Goal: Information Seeking & Learning: Learn about a topic

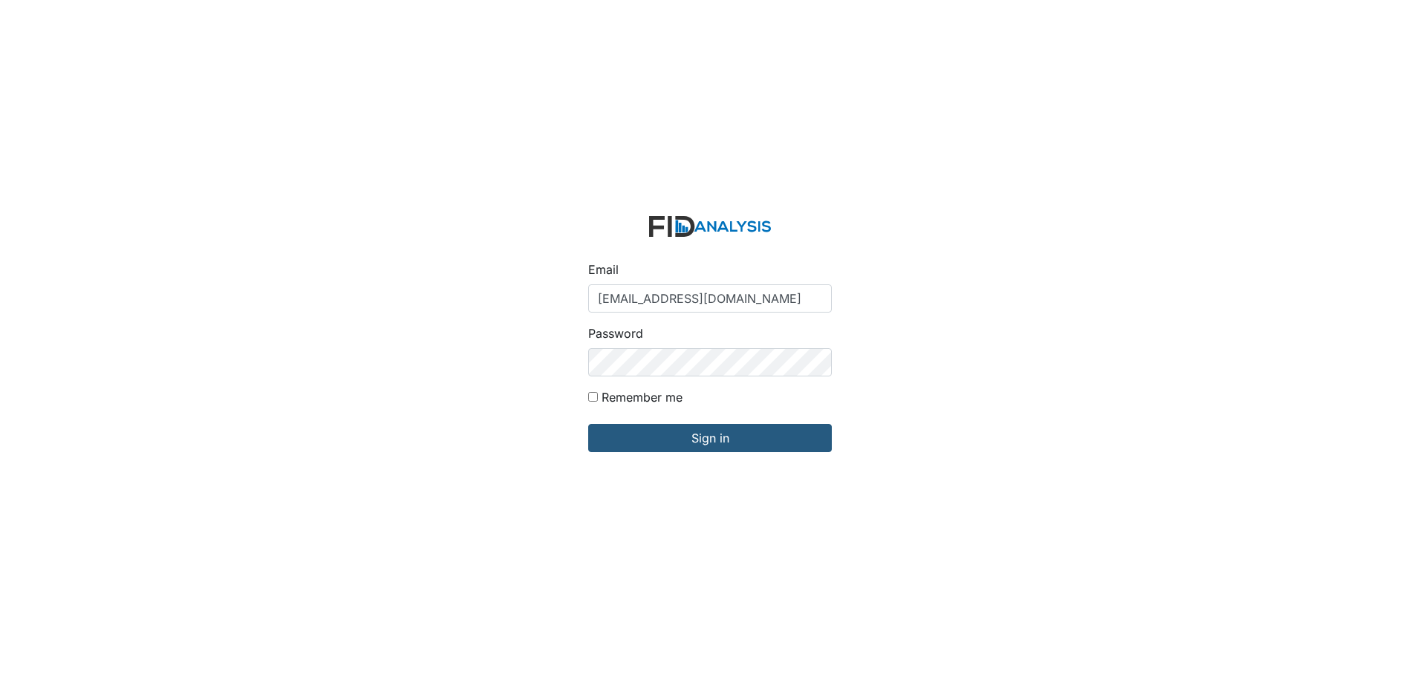
type input "[EMAIL_ADDRESS][DOMAIN_NAME]"
click at [588, 424] on input "Sign in" at bounding box center [710, 438] width 244 height 28
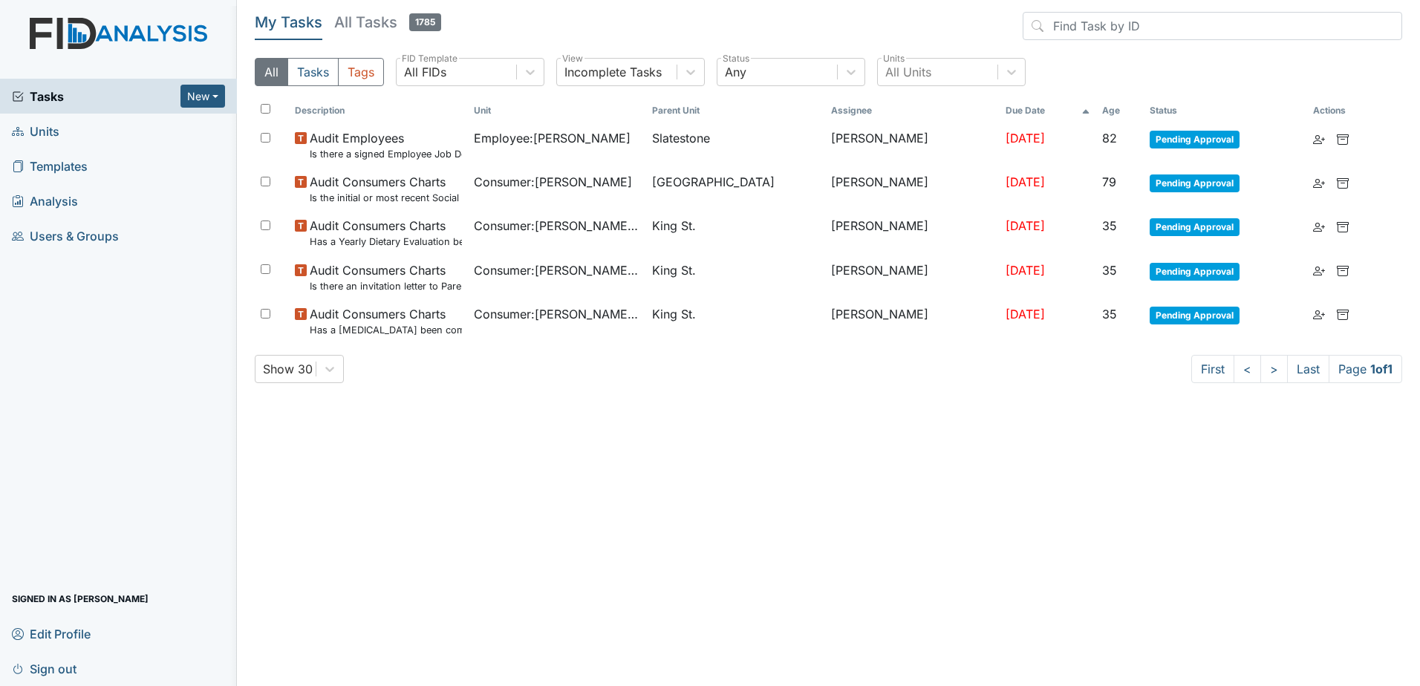
click at [54, 204] on span "Analysis" at bounding box center [45, 200] width 66 height 23
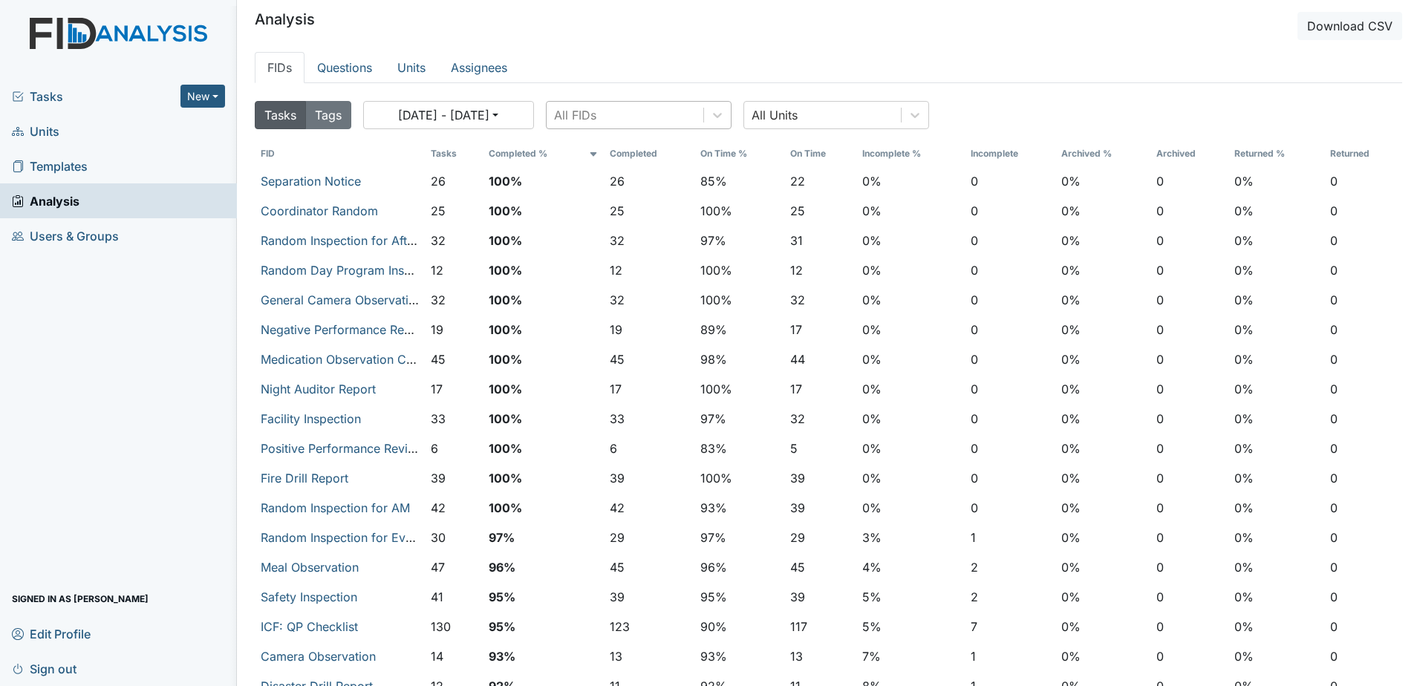
click at [695, 111] on div "All FIDs" at bounding box center [625, 115] width 157 height 27
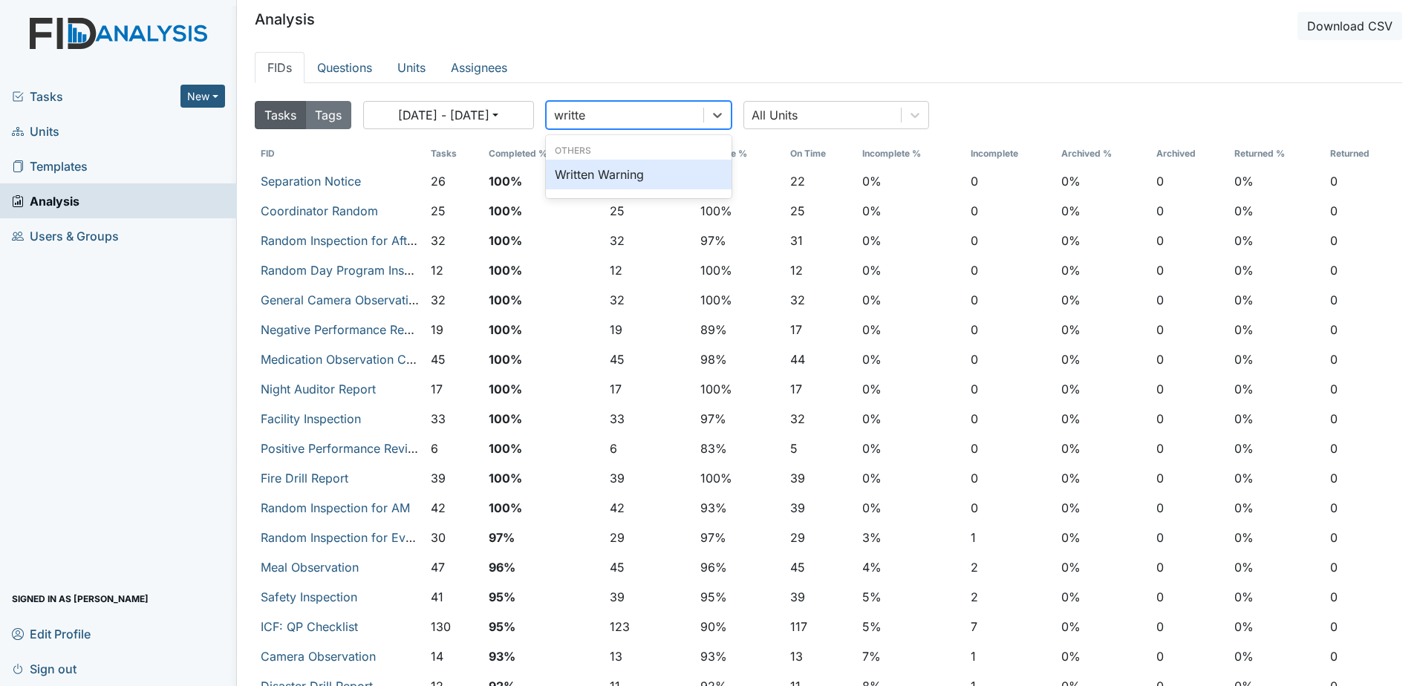
type input "written"
click at [669, 176] on div "Written Warning" at bounding box center [639, 175] width 186 height 30
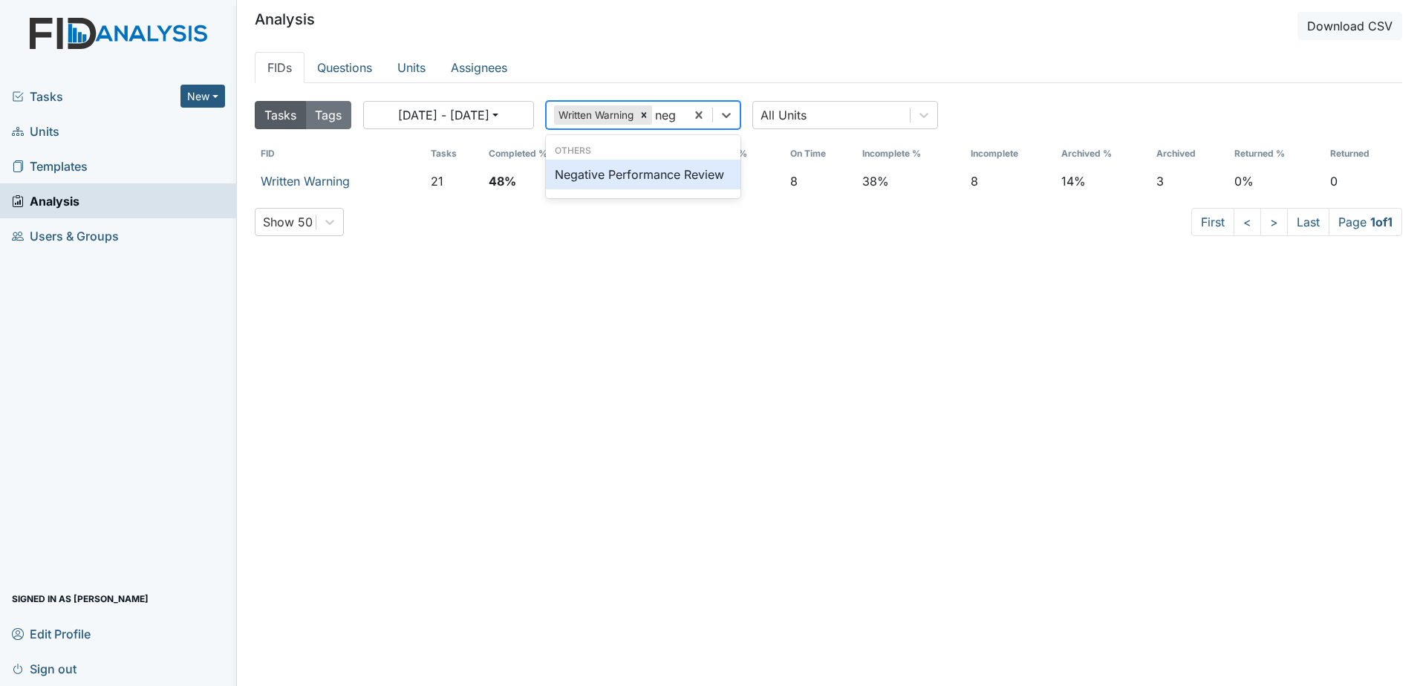
type input "nega"
drag, startPoint x: 666, startPoint y: 175, endPoint x: 578, endPoint y: 144, distance: 93.5
click at [666, 175] on div "Negative Performance Review" at bounding box center [646, 175] width 201 height 30
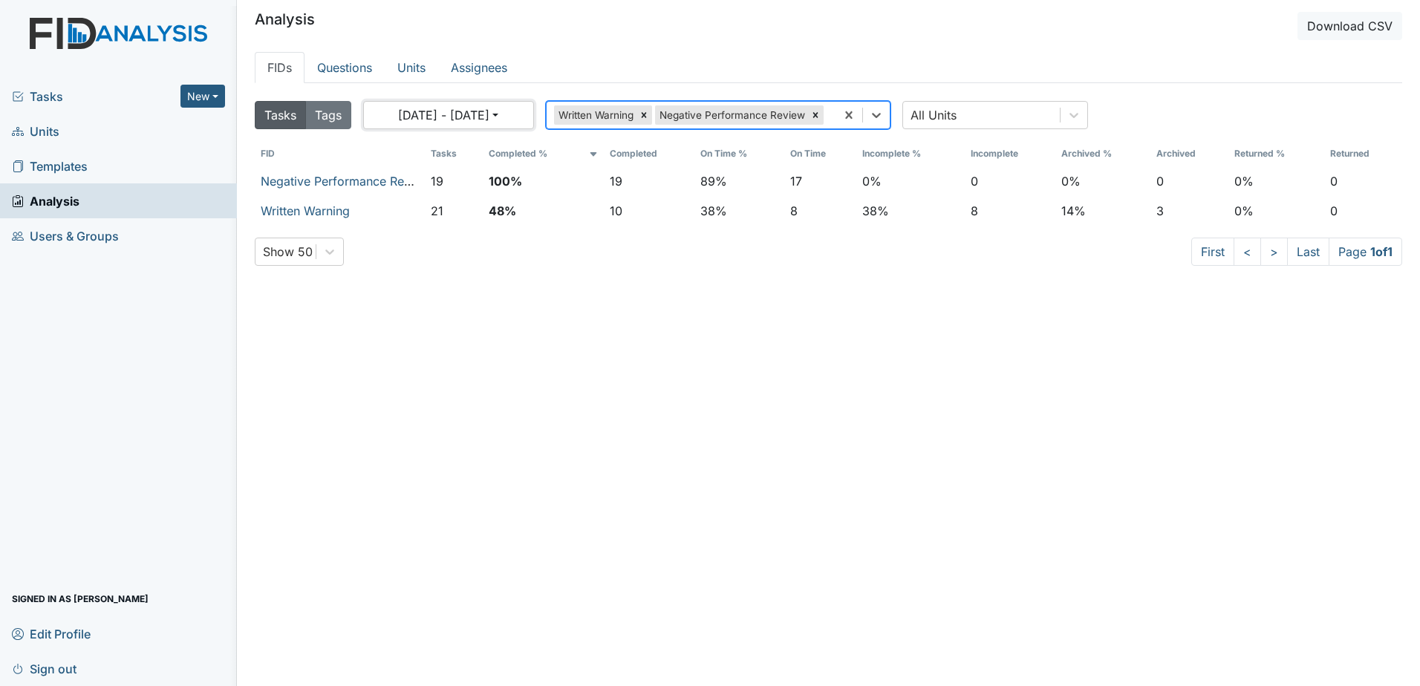
click at [524, 117] on button "08/26/2025 - 09/25/2025" at bounding box center [448, 115] width 171 height 28
select select "7"
select select "2025"
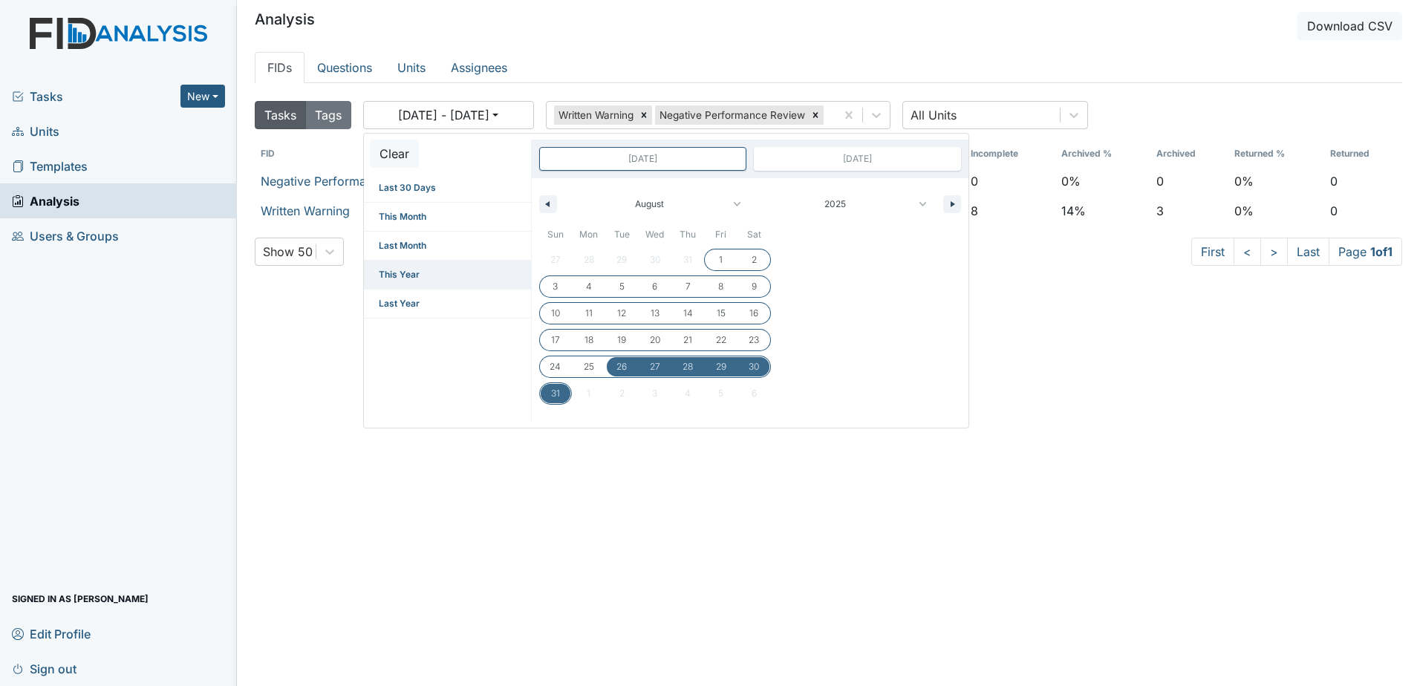
click at [415, 279] on span "This Year" at bounding box center [447, 275] width 167 height 28
type input "Dec 31, 2024"
type input "Dec 31, 2025"
select select "11"
select select "2024"
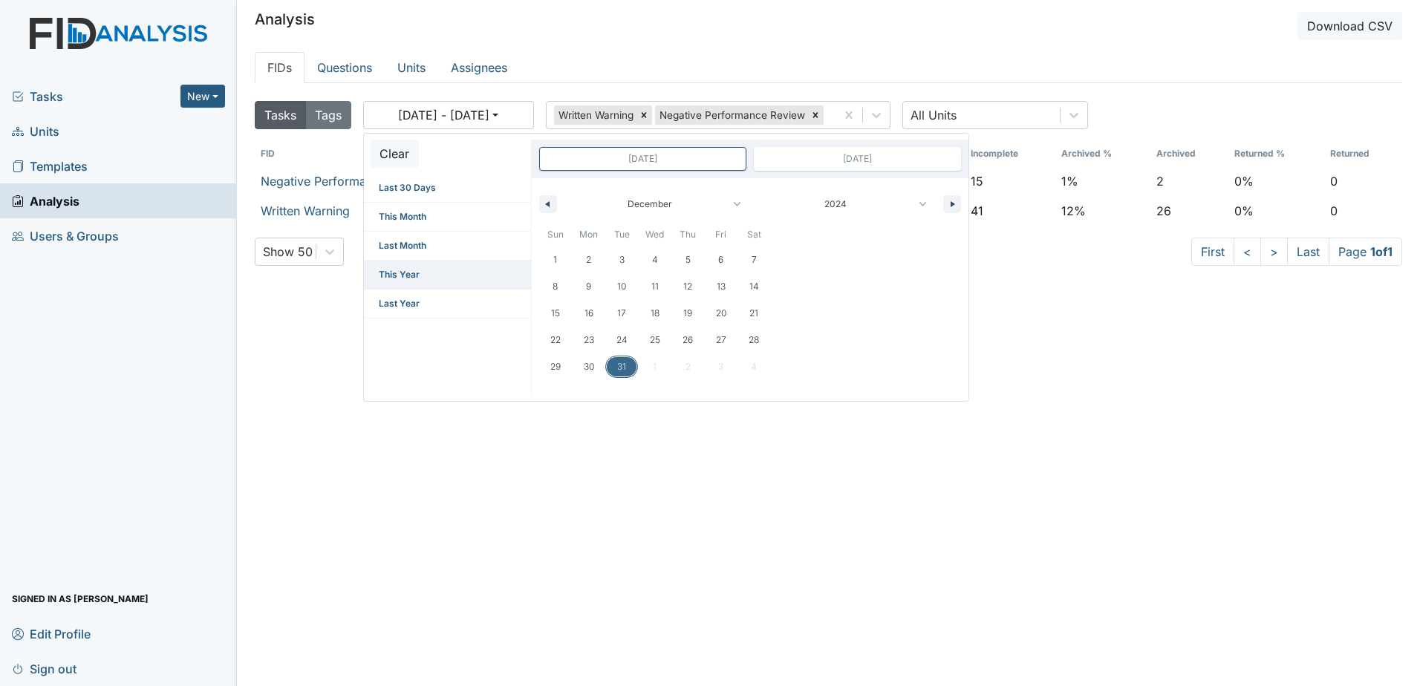
click at [420, 273] on span "This Year" at bounding box center [447, 275] width 167 height 28
click at [439, 233] on span "Last Month" at bounding box center [447, 246] width 167 height 28
type input "[DATE]"
type input "Aug 31, 2025"
select select "6"
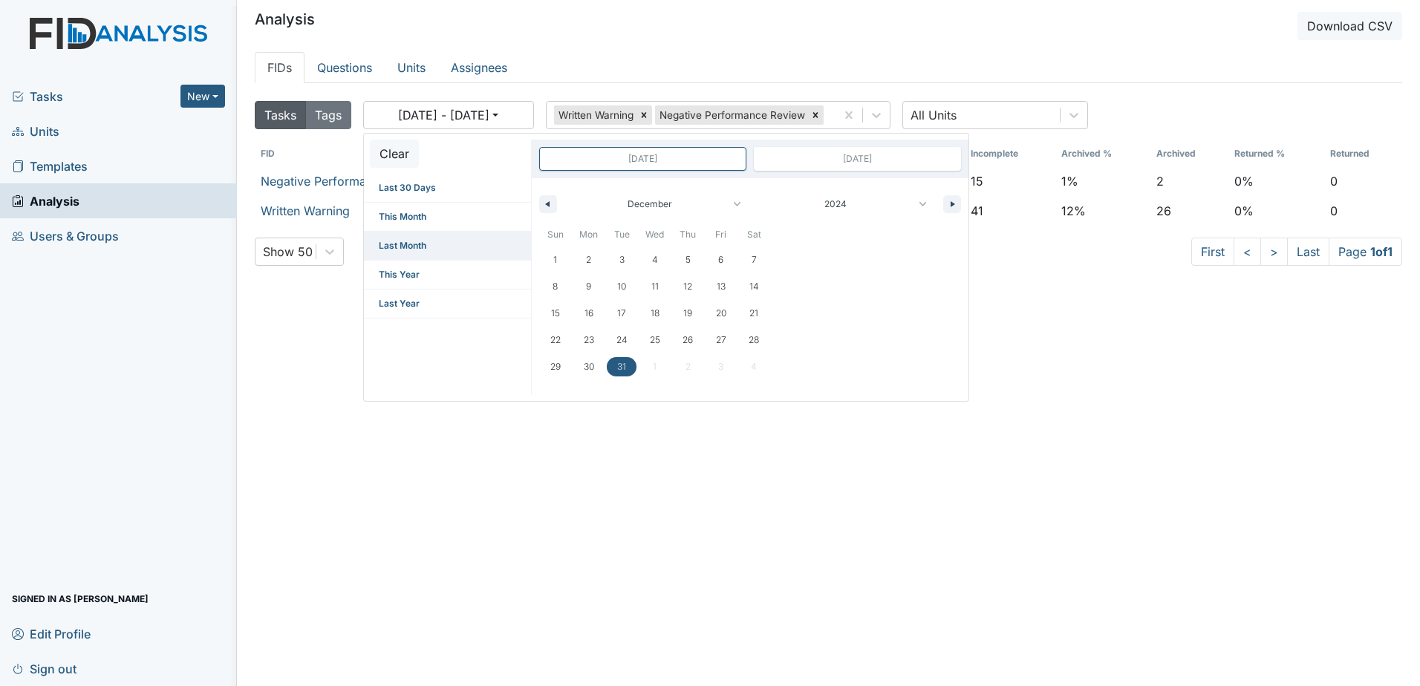
select select "2025"
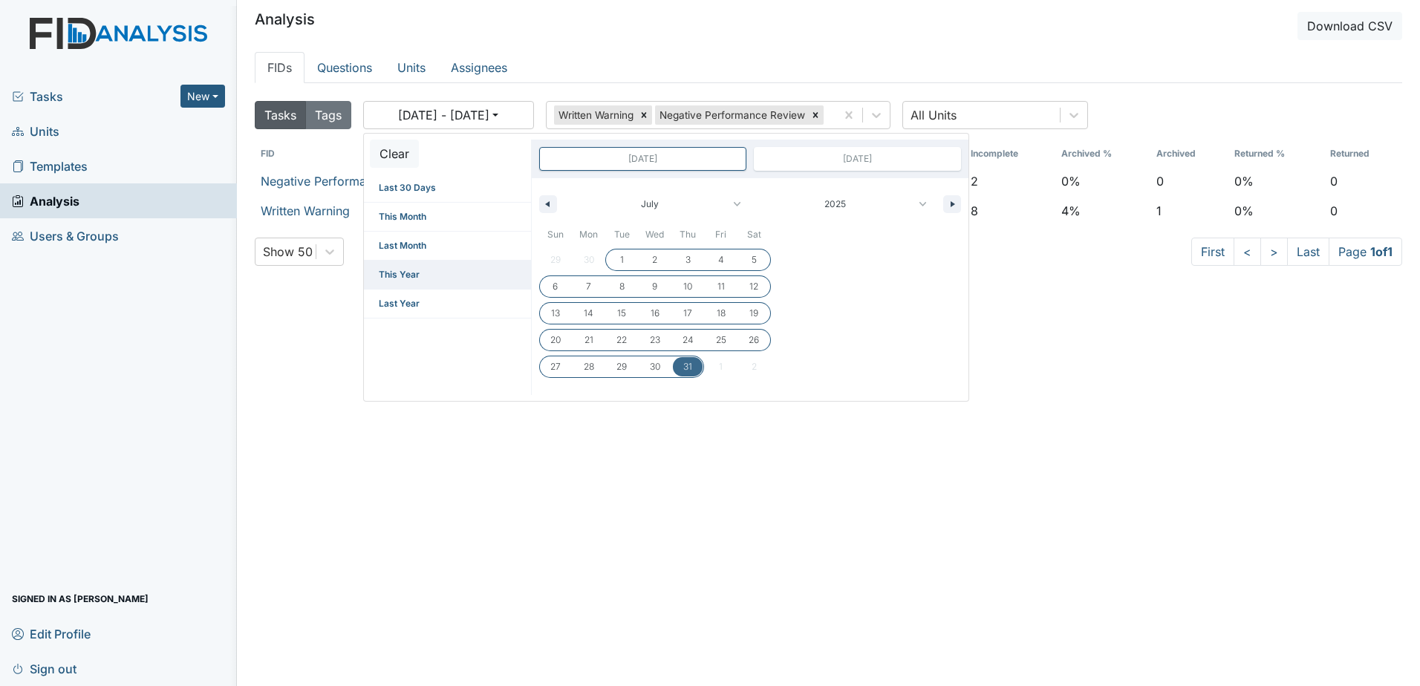
click at [434, 264] on span "This Year" at bounding box center [447, 275] width 167 height 28
type input "Dec 31, 2024"
type input "Dec 31, 2025"
select select "11"
select select "2024"
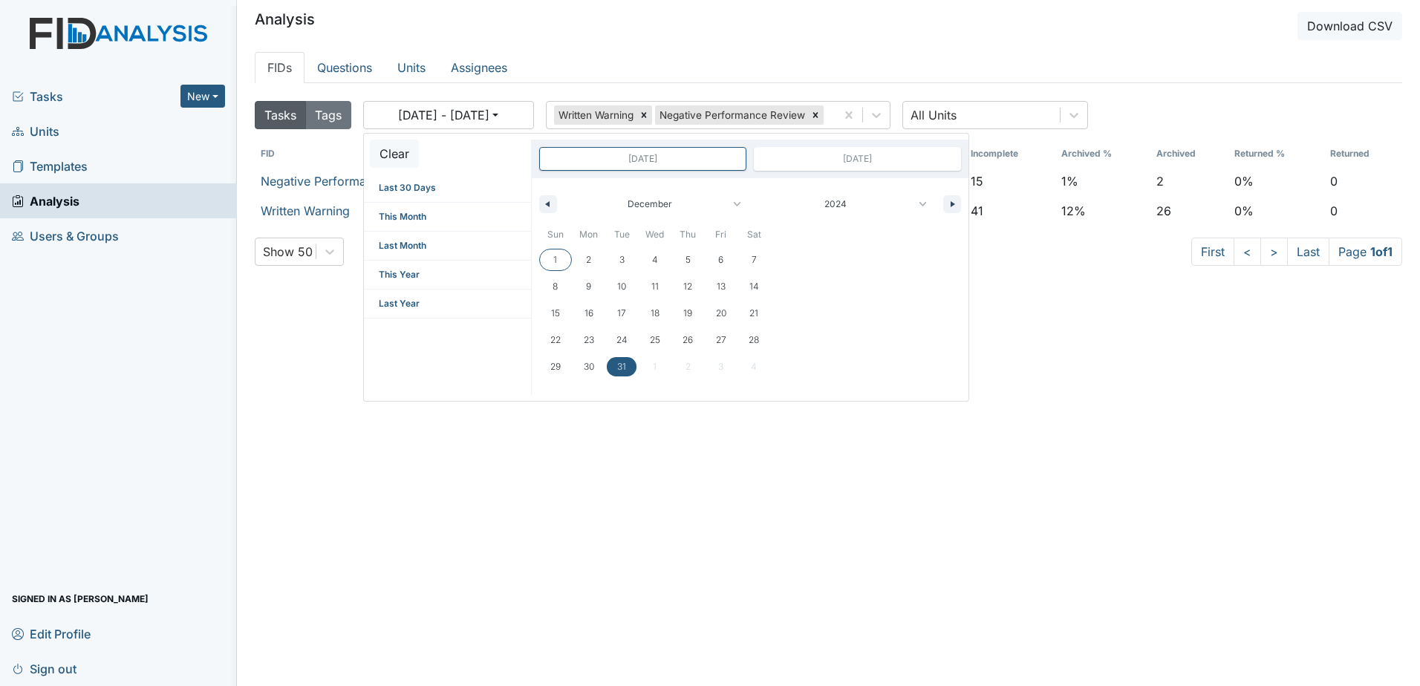
click at [561, 253] on span "1" at bounding box center [555, 259] width 33 height 19
type input "Dec 1, 2024"
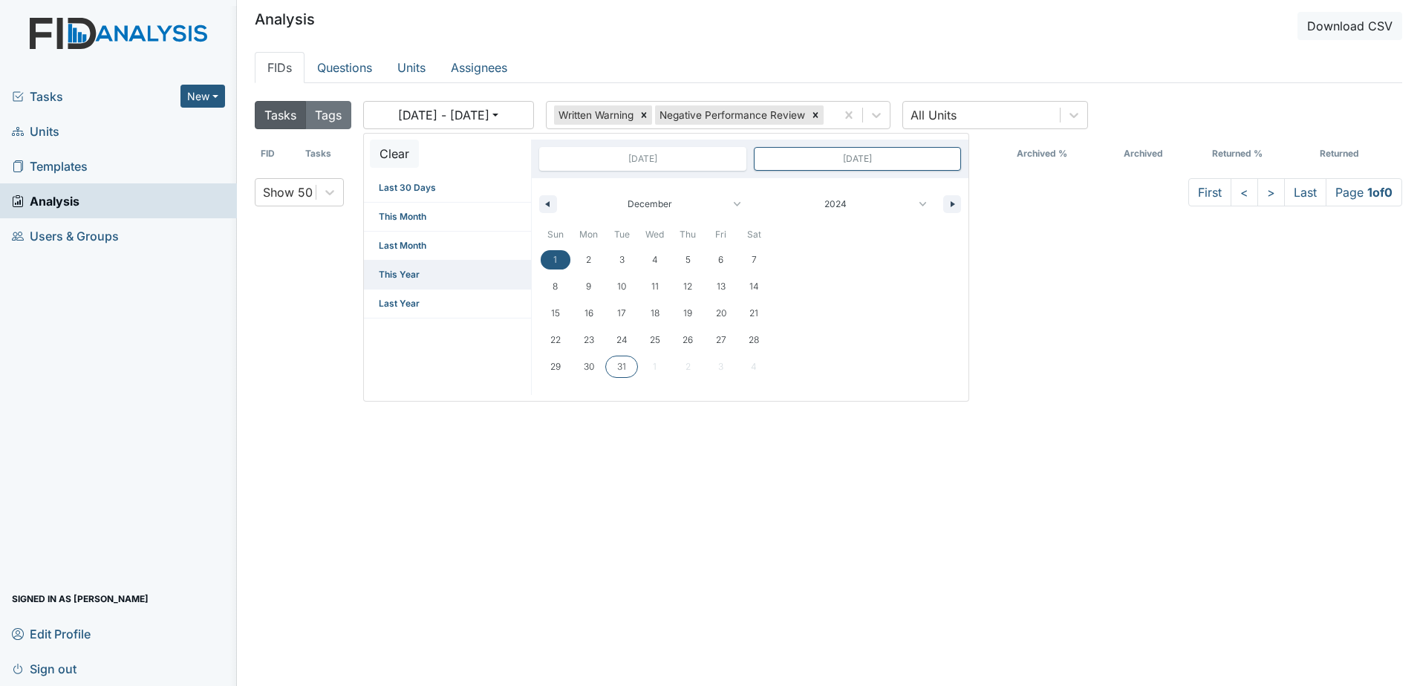
click at [429, 278] on span "This Year" at bounding box center [447, 275] width 167 height 28
type input "Dec 31, 2024"
type input "Dec 31, 2025"
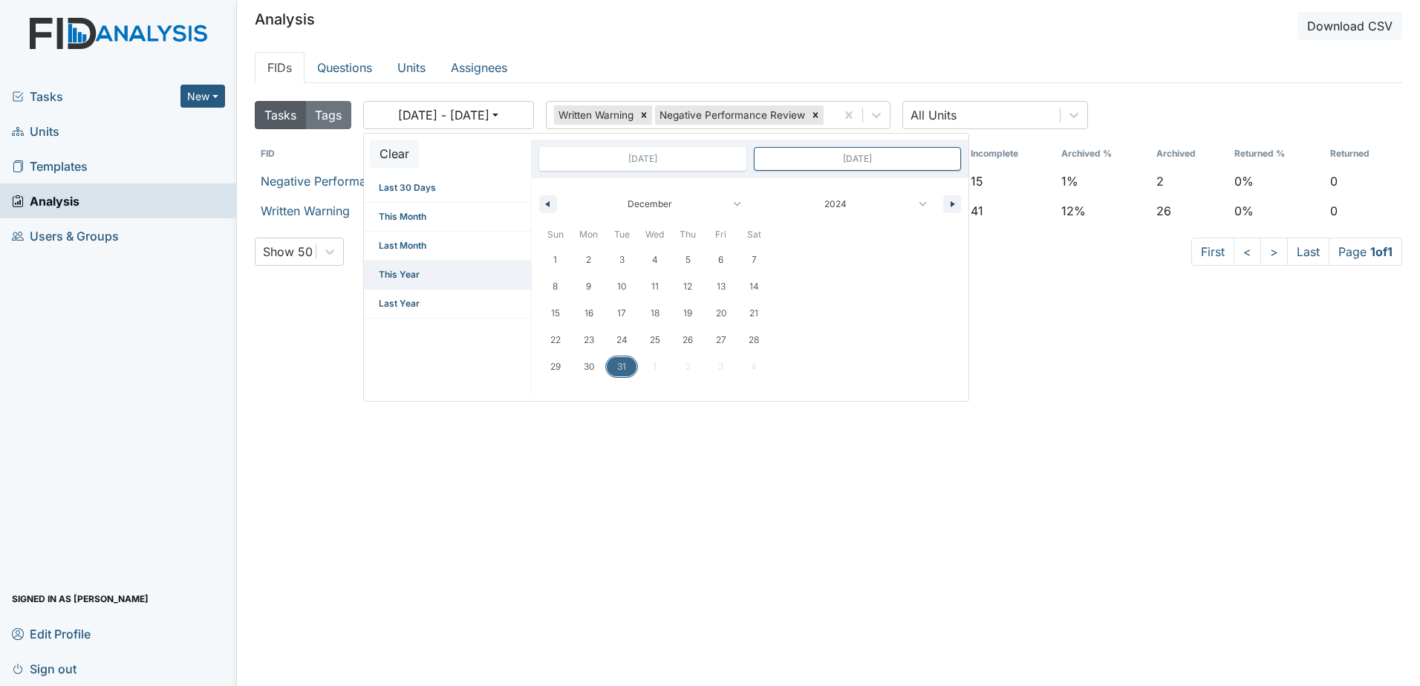
click at [423, 268] on span "This Year" at bounding box center [447, 275] width 167 height 28
click at [693, 68] on ul "FIDs Questions Units Assignees" at bounding box center [829, 67] width 1148 height 31
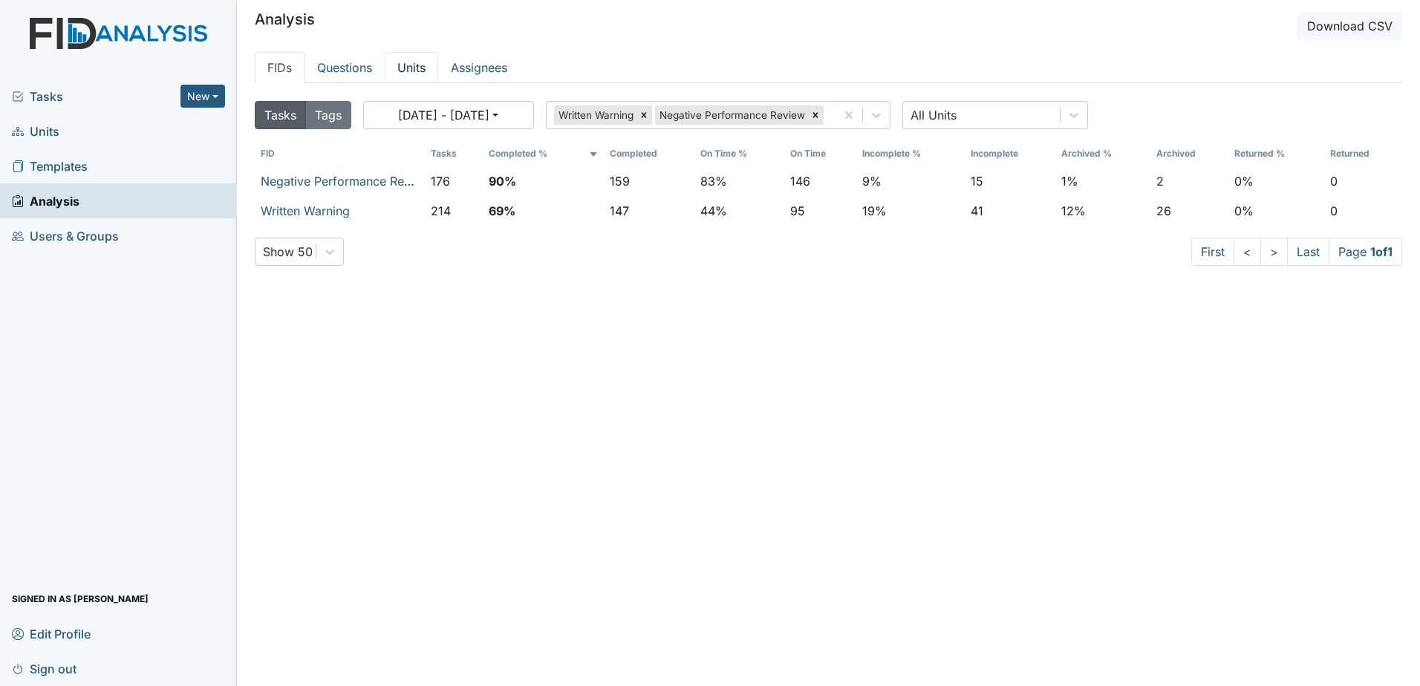
click at [410, 68] on link "Units" at bounding box center [411, 67] width 53 height 31
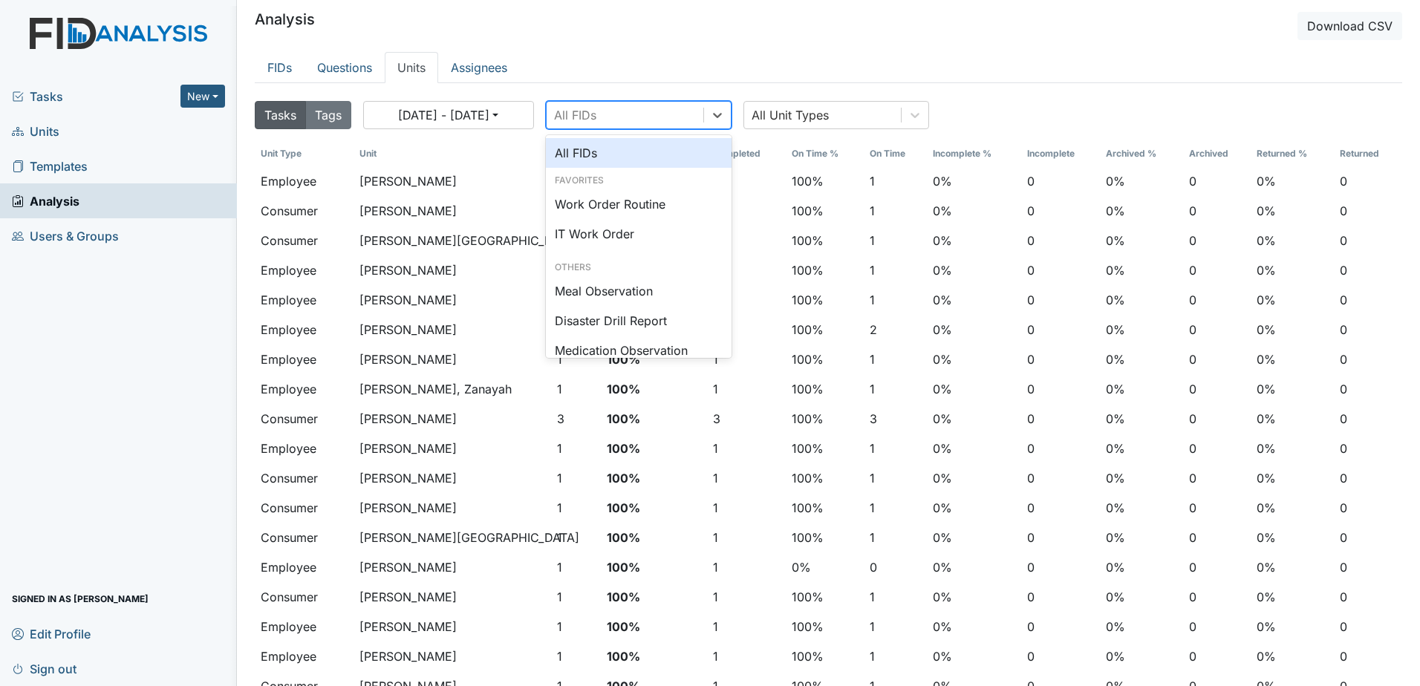
click at [672, 119] on div "All FIDs" at bounding box center [625, 115] width 157 height 27
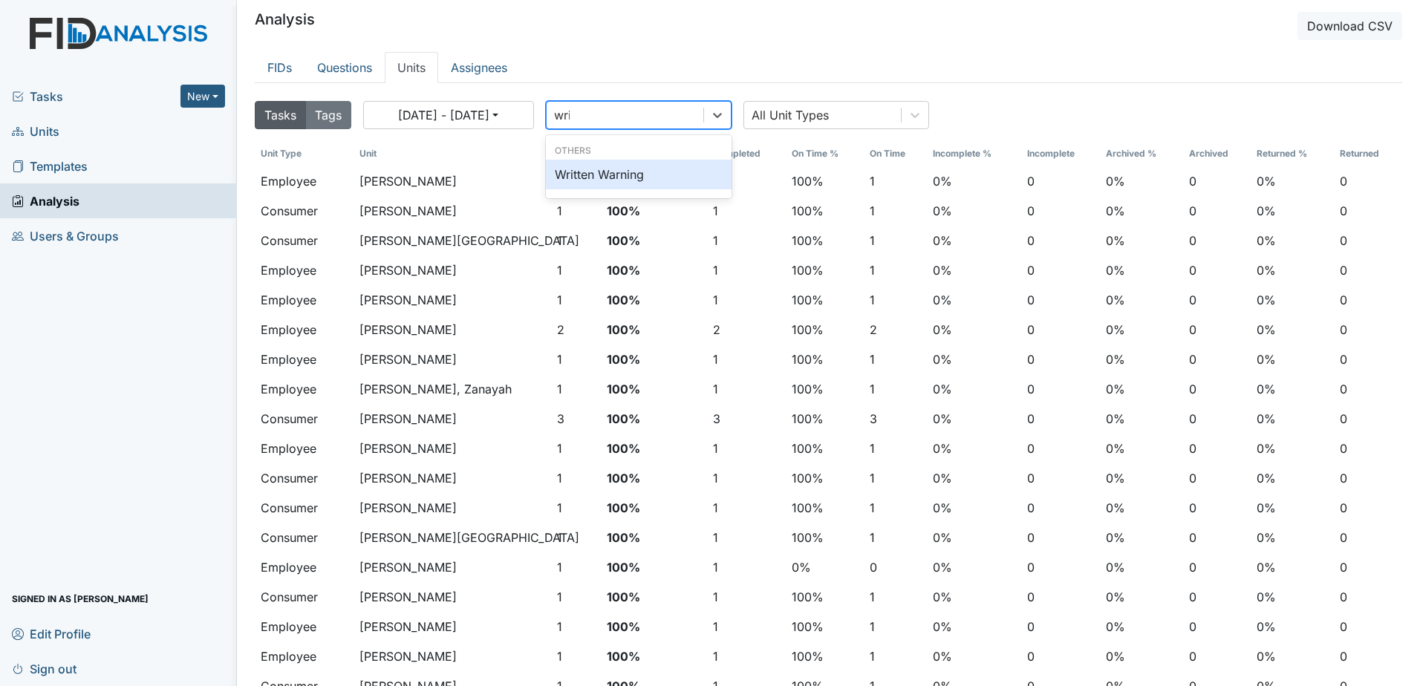
type input "writ"
click at [666, 176] on div "Written Warning" at bounding box center [639, 175] width 186 height 30
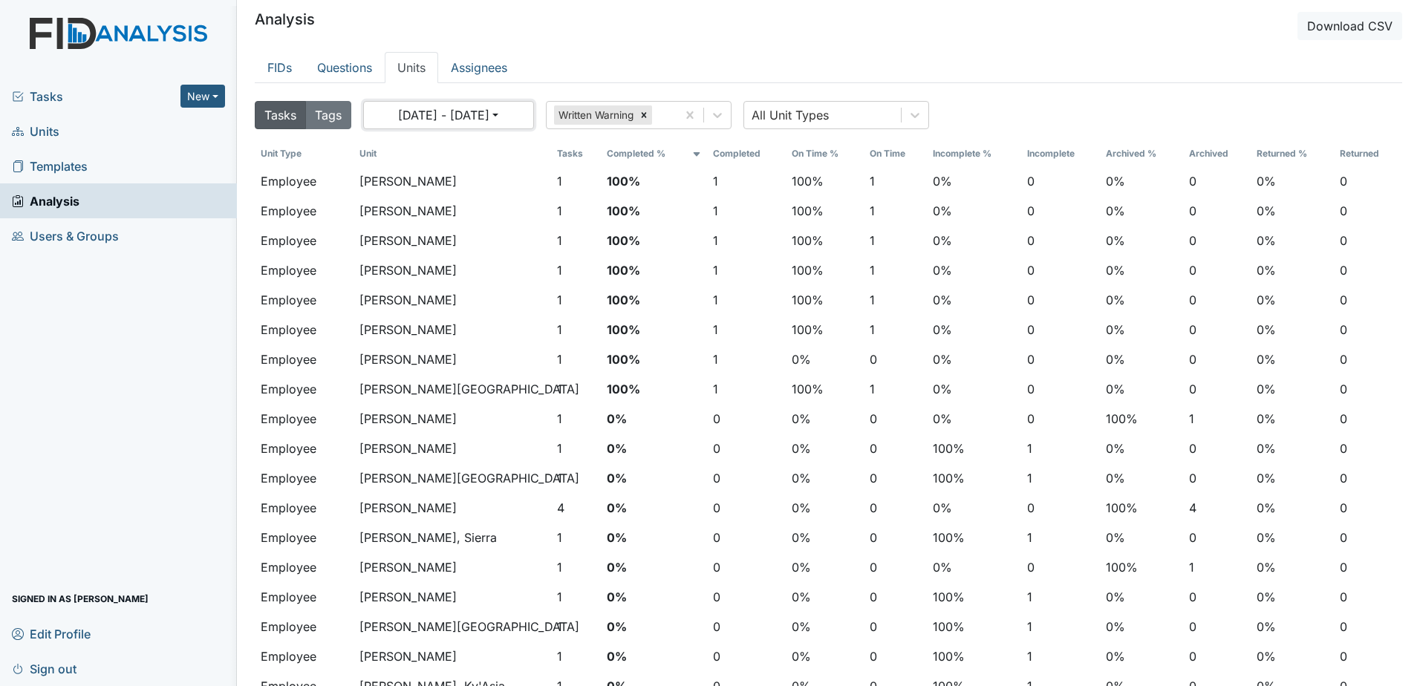
click at [510, 109] on button "[DATE] - [DATE]" at bounding box center [448, 115] width 171 height 28
select select "7"
select select "2025"
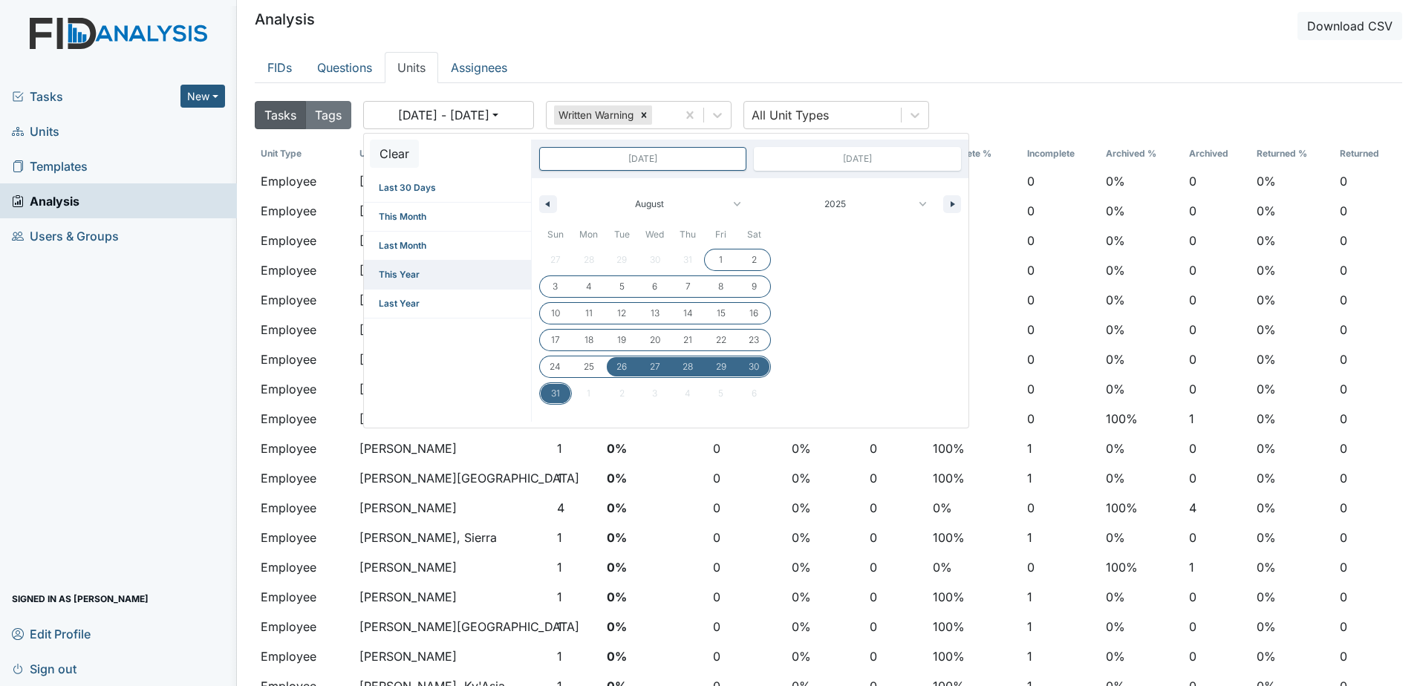
click at [412, 275] on span "This Year" at bounding box center [447, 275] width 167 height 28
type input "Dec 31, 2024"
type input "Dec 31, 2025"
select select "11"
select select "2024"
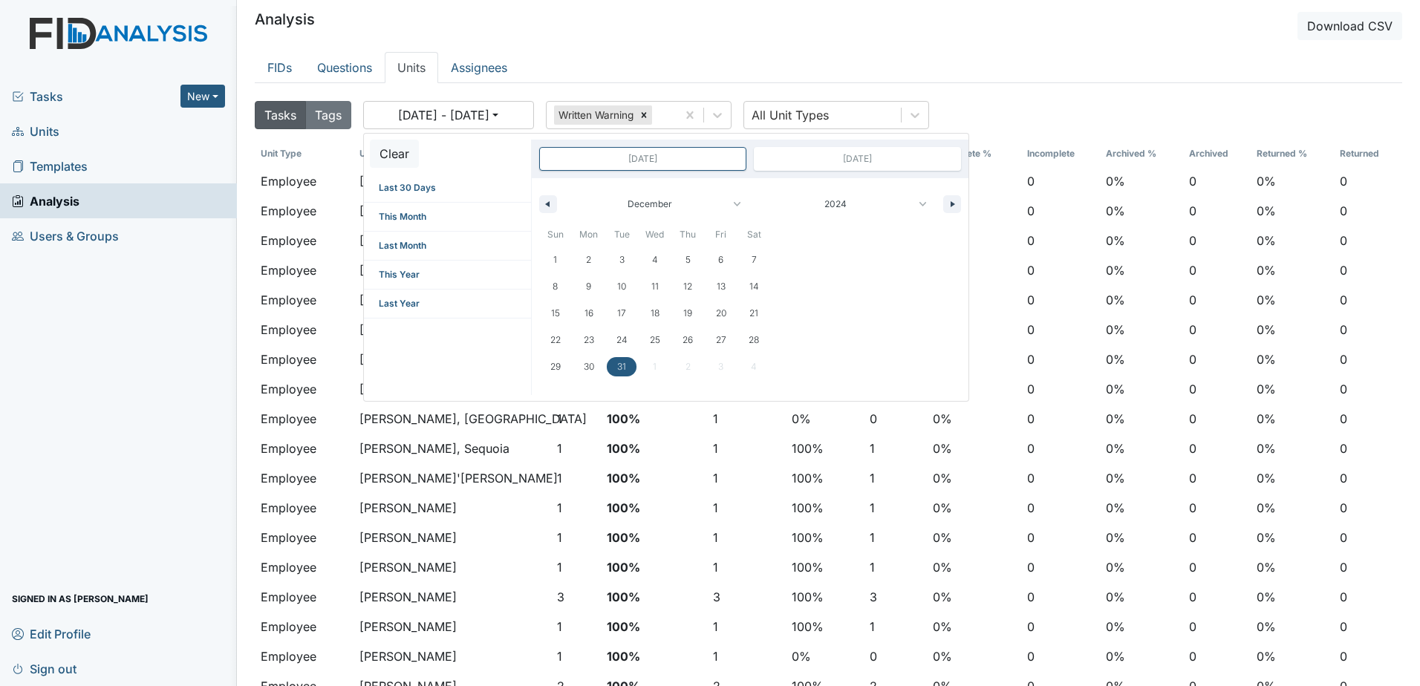
click at [644, 65] on ul "FIDs Questions Units Assignees" at bounding box center [829, 67] width 1148 height 31
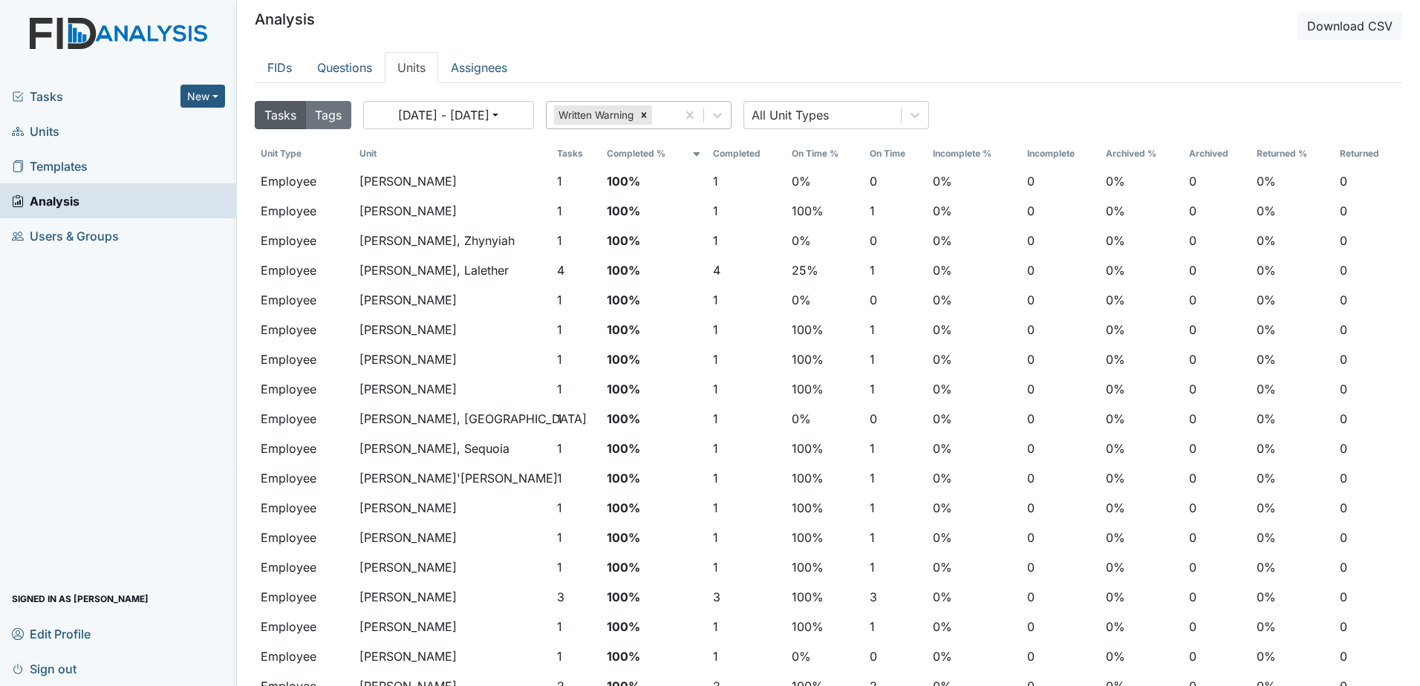
click at [657, 118] on input "text" at bounding box center [655, 115] width 1 height 18
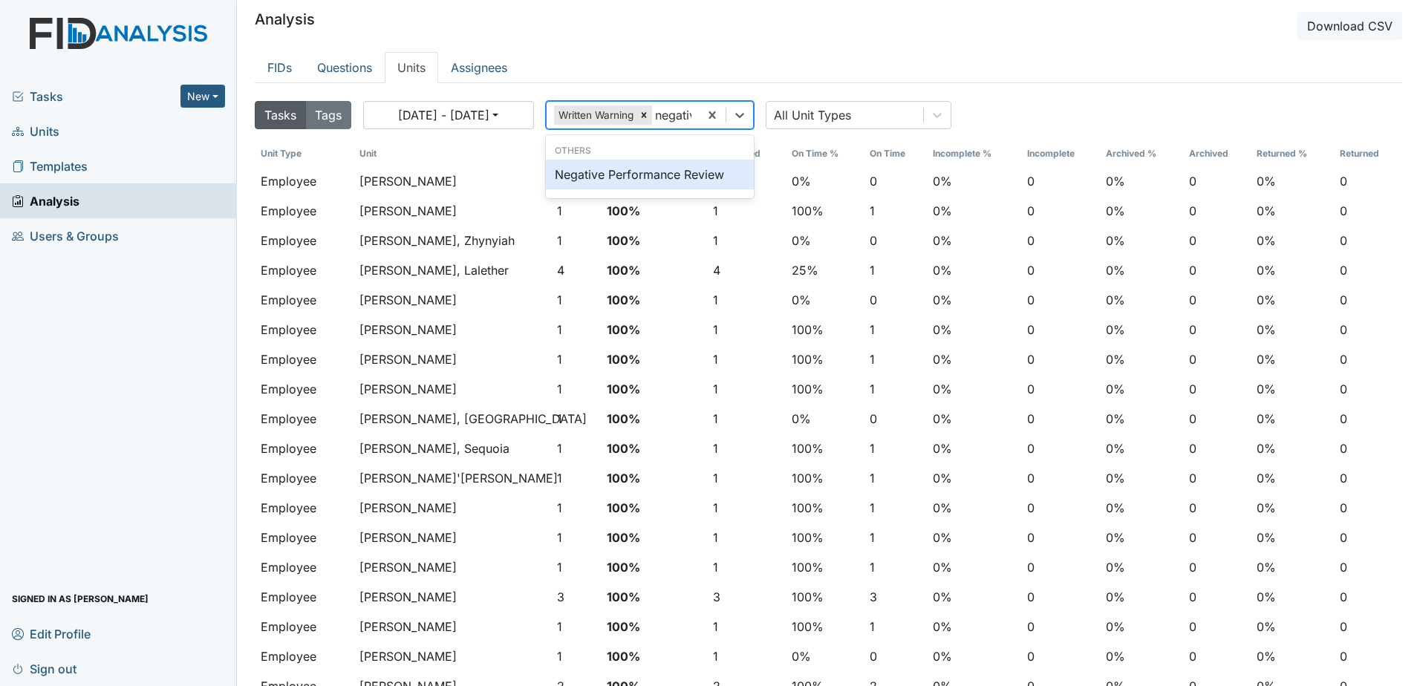
type input "negative"
click at [733, 174] on div "Negative Performance Review" at bounding box center [656, 175] width 221 height 30
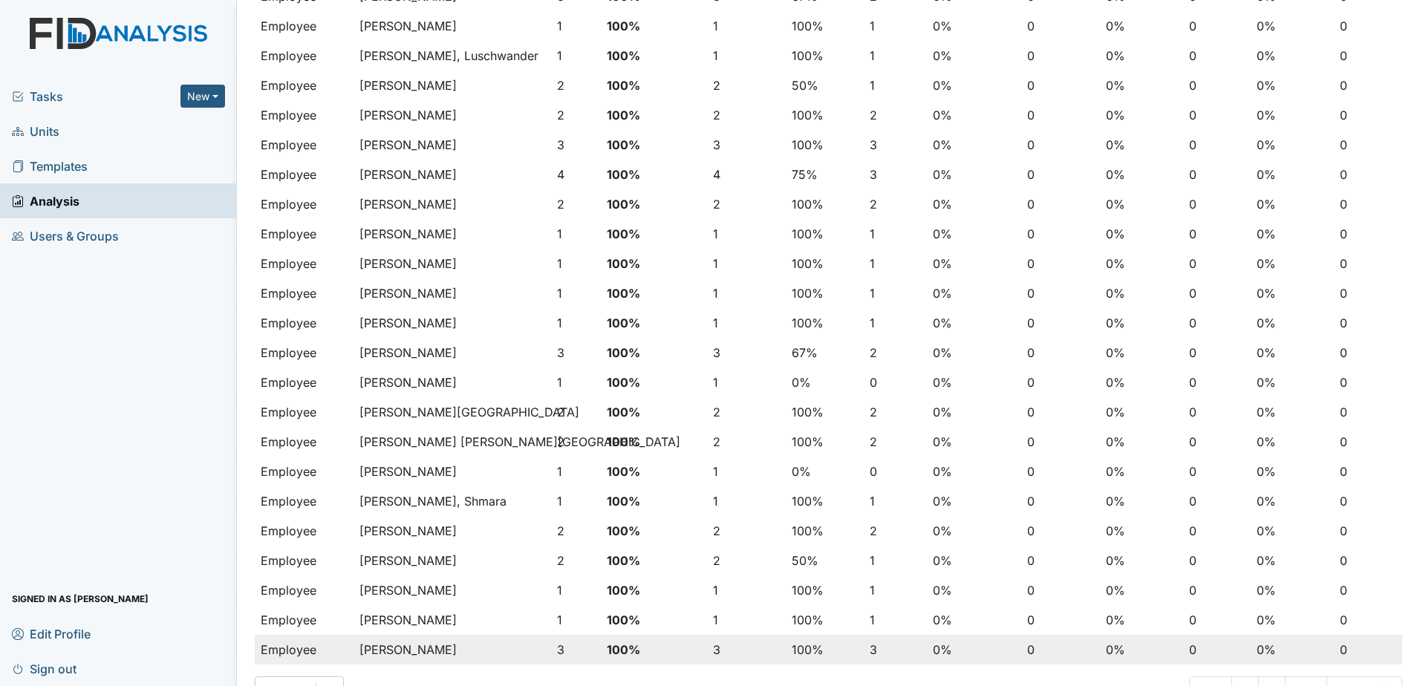
scroll to position [1018, 0]
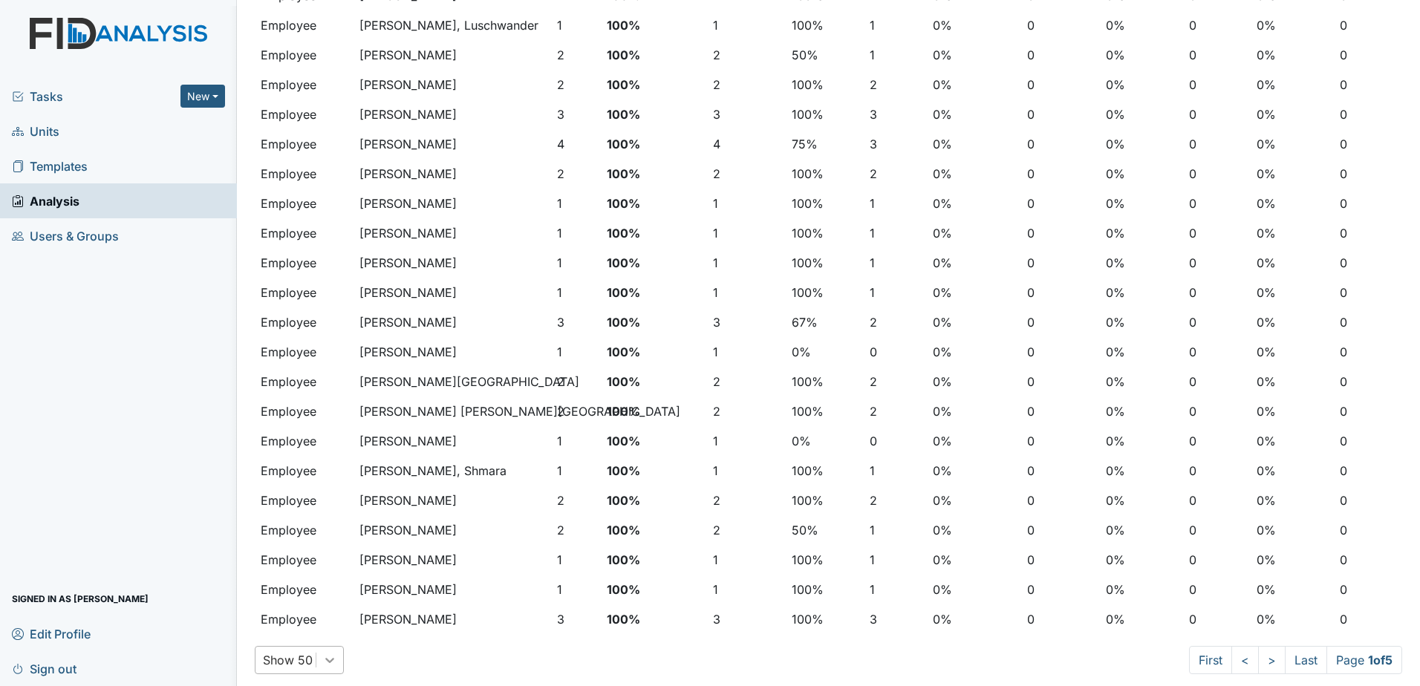
click at [327, 657] on icon at bounding box center [329, 660] width 15 height 15
click at [328, 657] on icon at bounding box center [329, 660] width 15 height 15
click at [330, 663] on icon at bounding box center [329, 660] width 15 height 15
click at [332, 663] on icon at bounding box center [329, 660] width 15 height 15
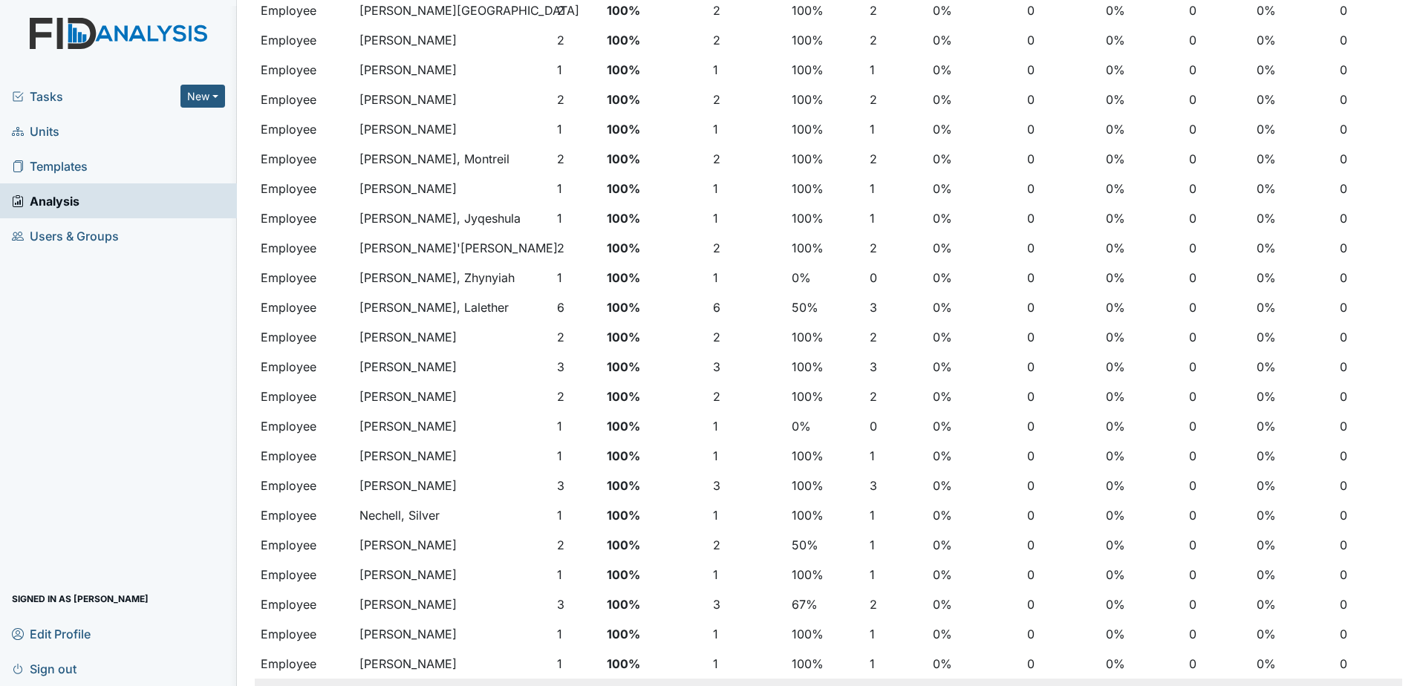
scroll to position [0, 0]
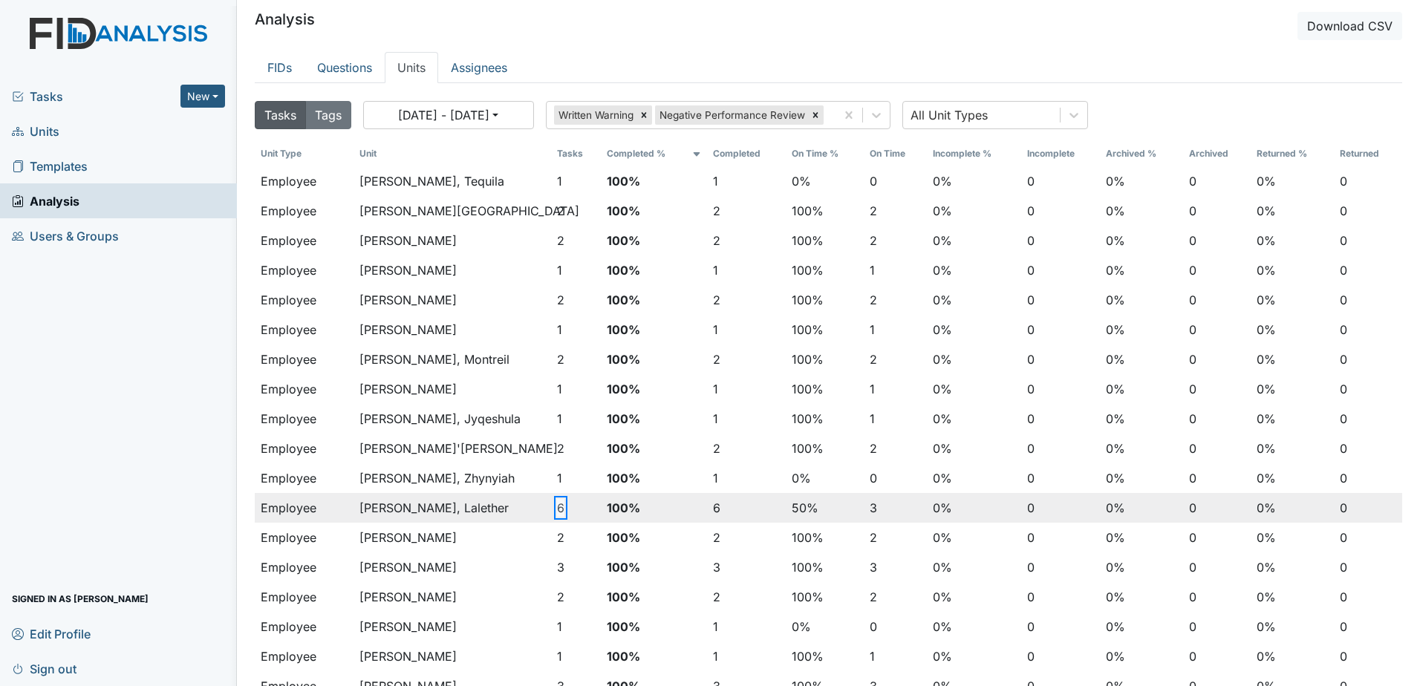
click at [557, 505] on button "6" at bounding box center [560, 508] width 7 height 18
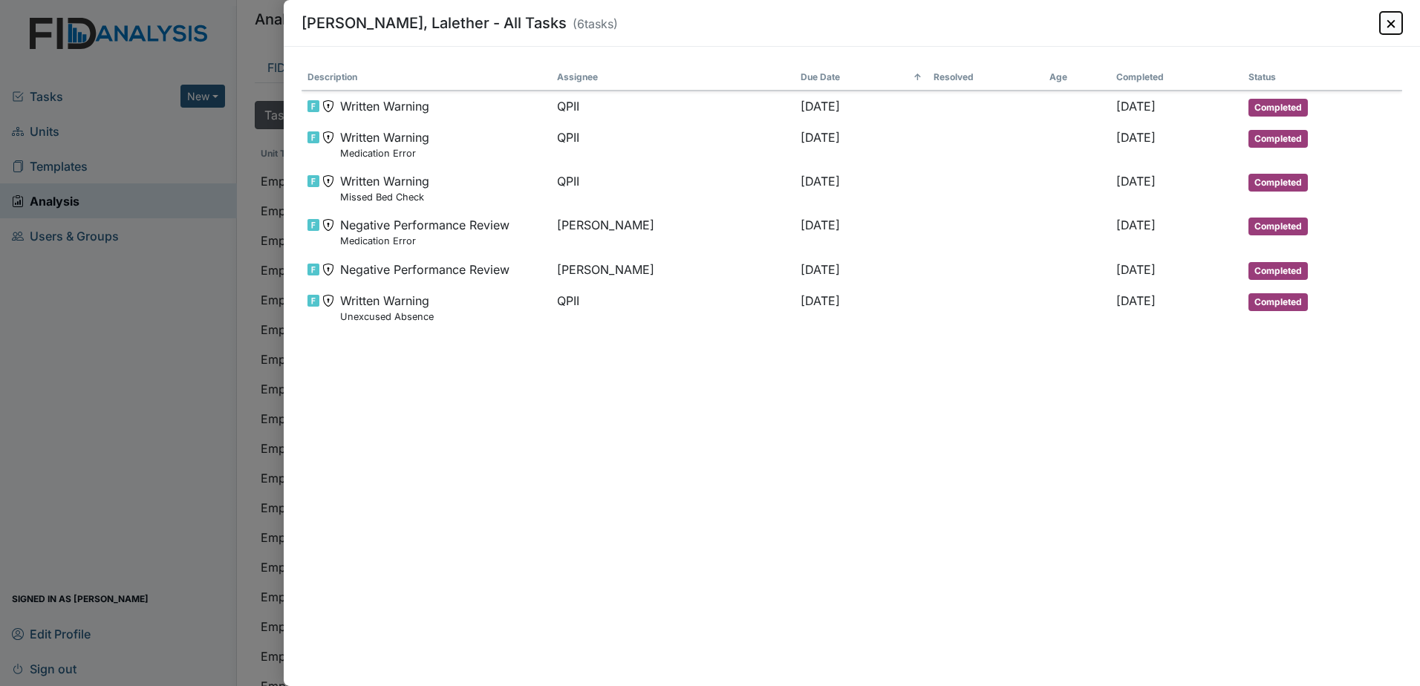
click at [1391, 20] on button "×" at bounding box center [1391, 23] width 22 height 22
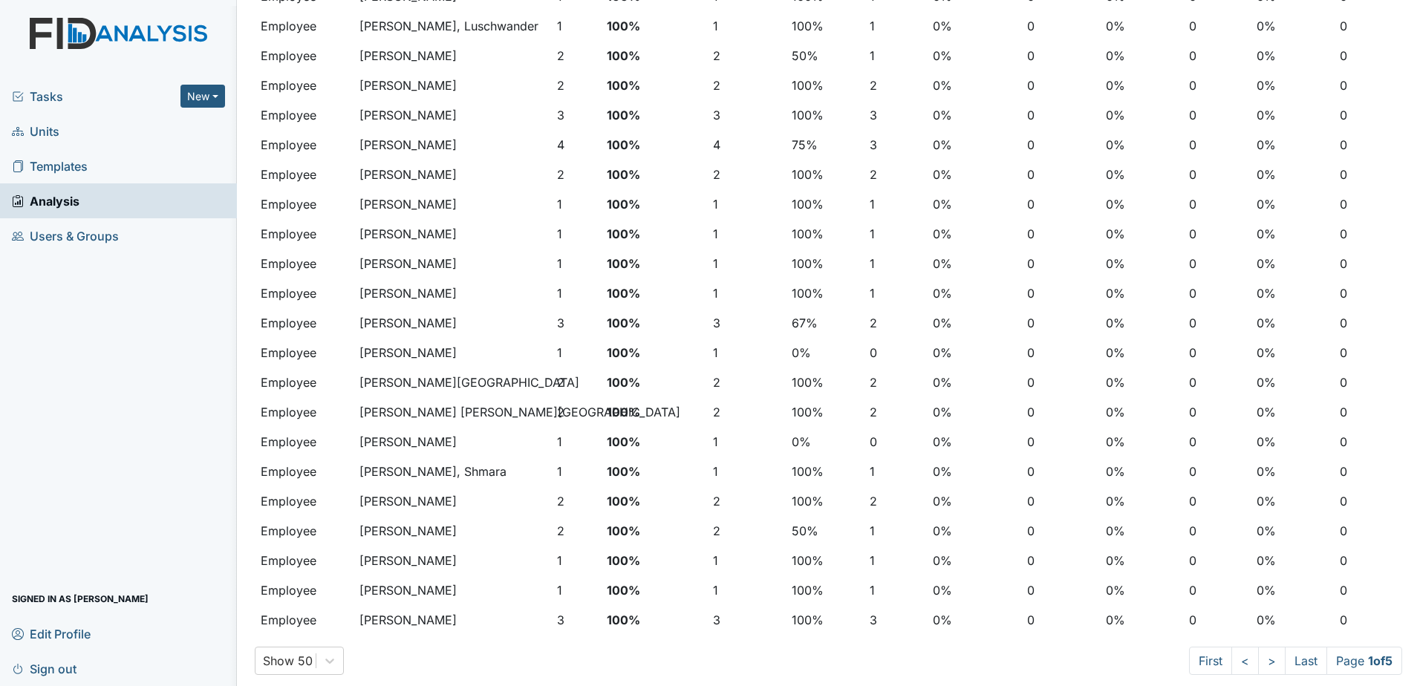
scroll to position [1018, 0]
click at [1258, 660] on link ">" at bounding box center [1271, 660] width 27 height 28
click at [1257, 660] on link ">" at bounding box center [1269, 660] width 27 height 28
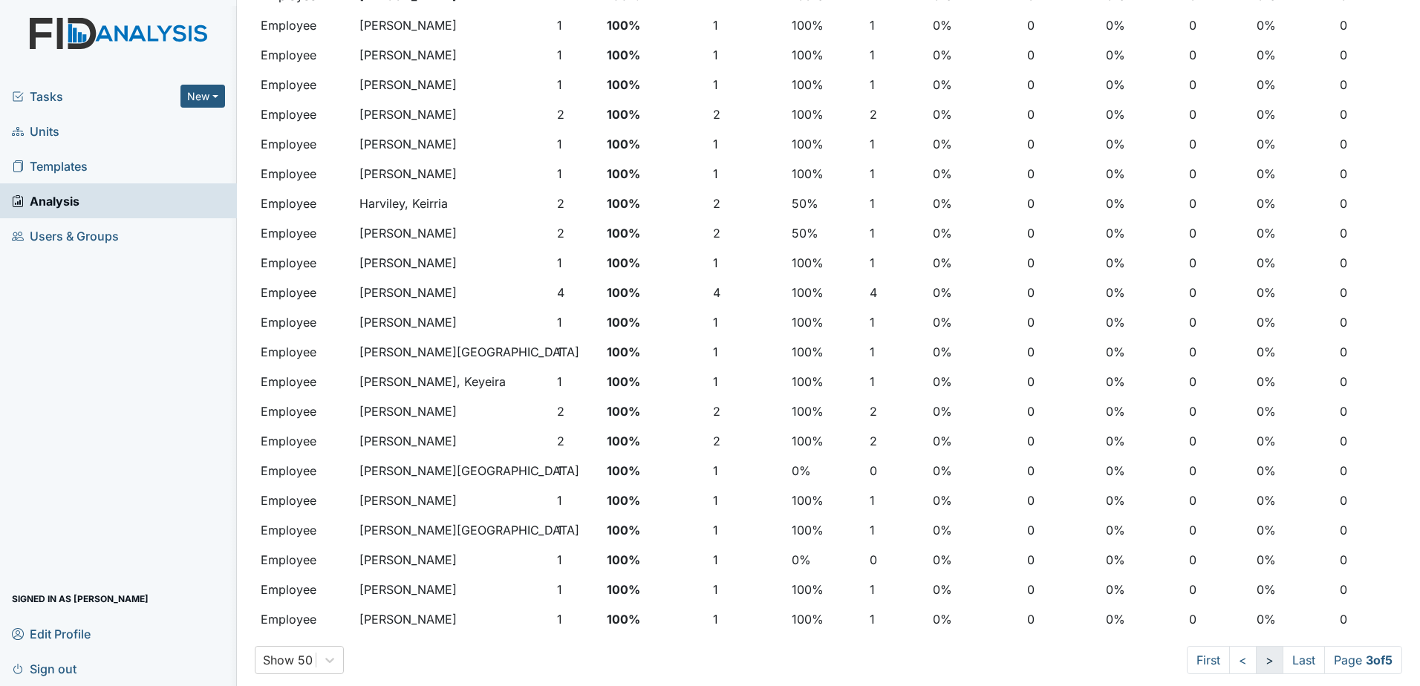
click at [1257, 660] on link ">" at bounding box center [1269, 660] width 27 height 28
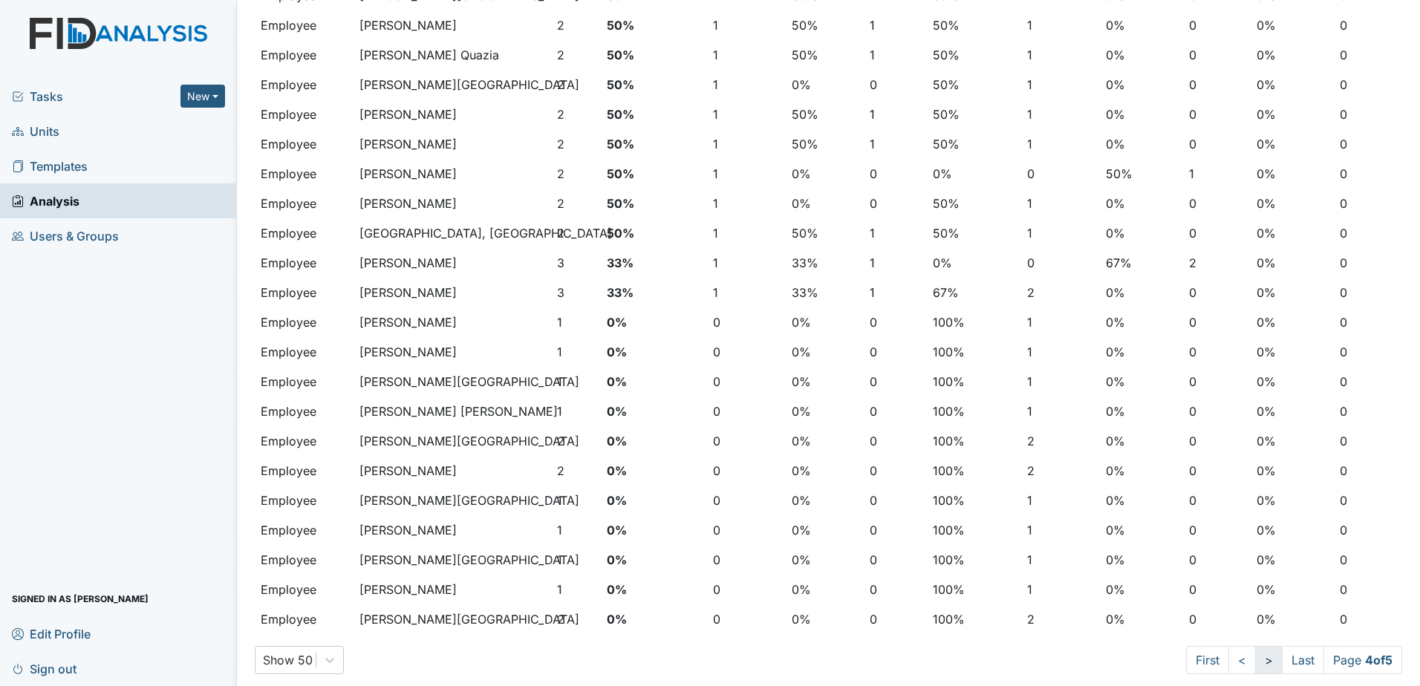
click at [1256, 665] on link ">" at bounding box center [1268, 660] width 27 height 28
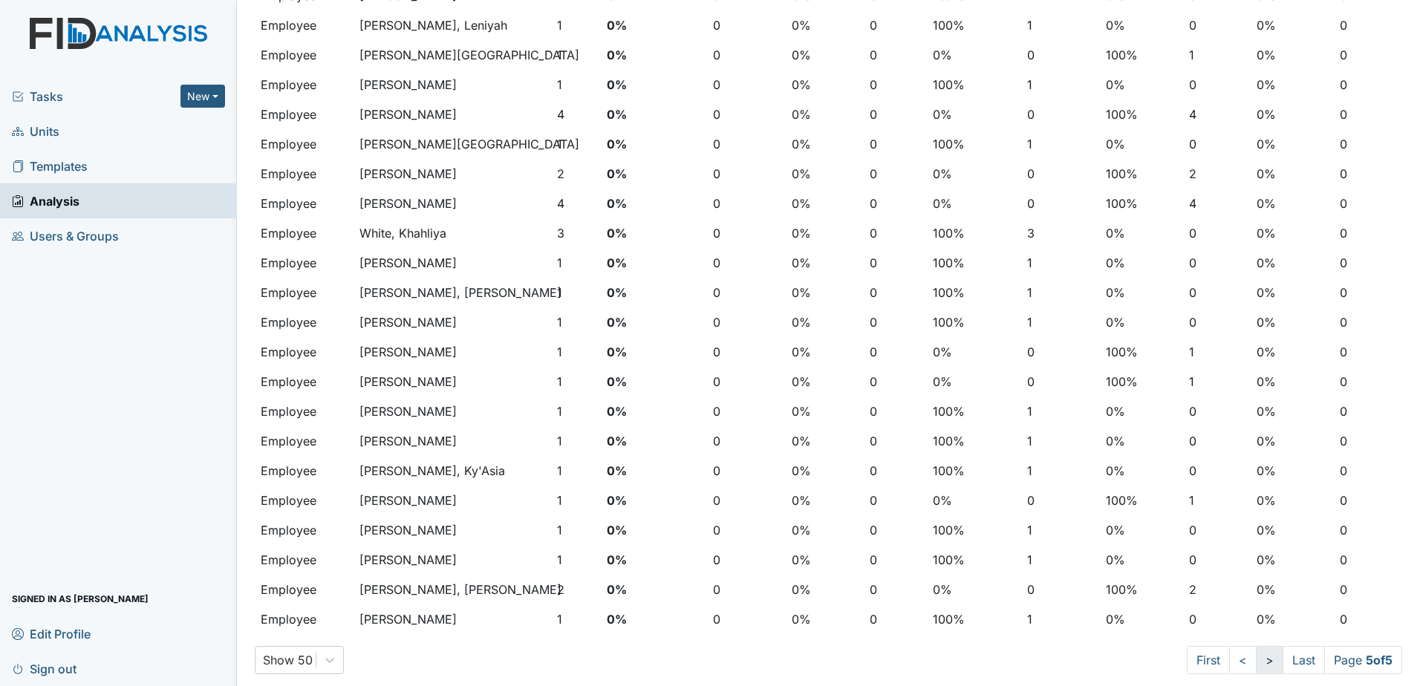
scroll to position [423, 0]
click at [1229, 664] on link "<" at bounding box center [1242, 660] width 27 height 28
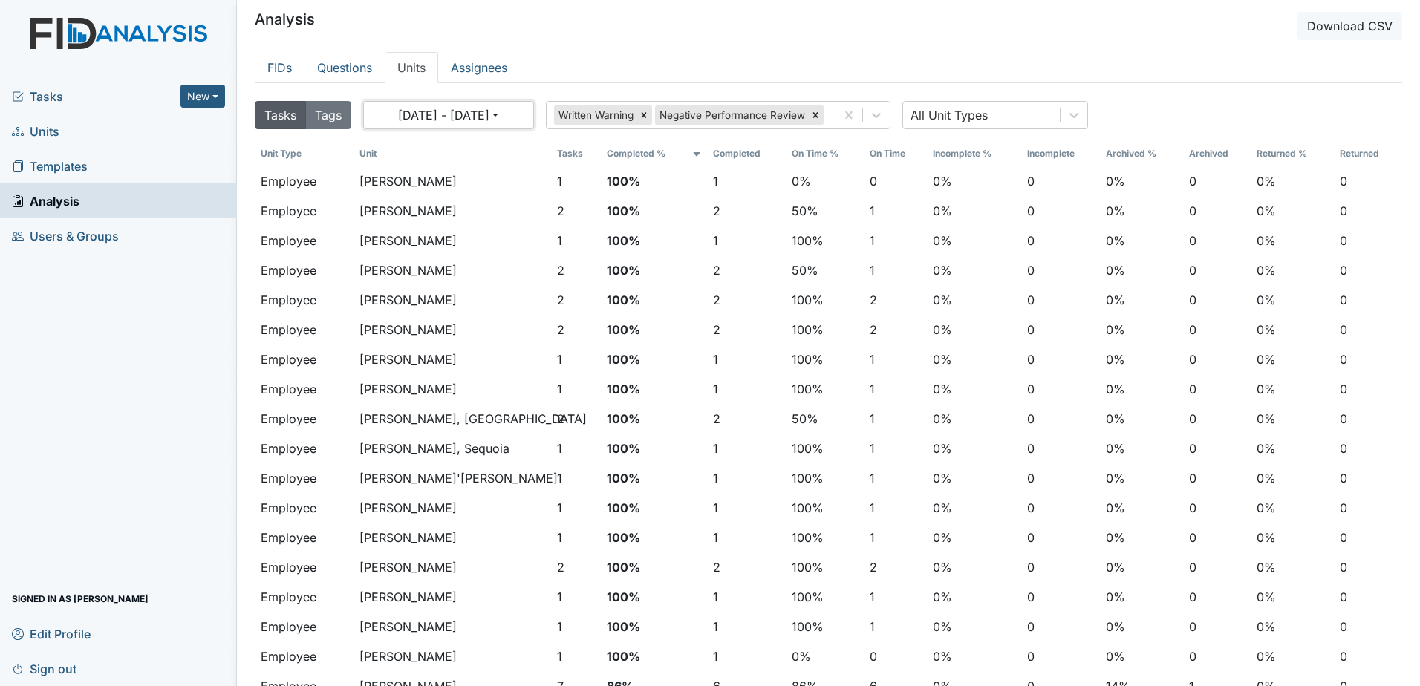
click at [513, 114] on button "01/01/2025 - 12/31/2025" at bounding box center [448, 115] width 171 height 28
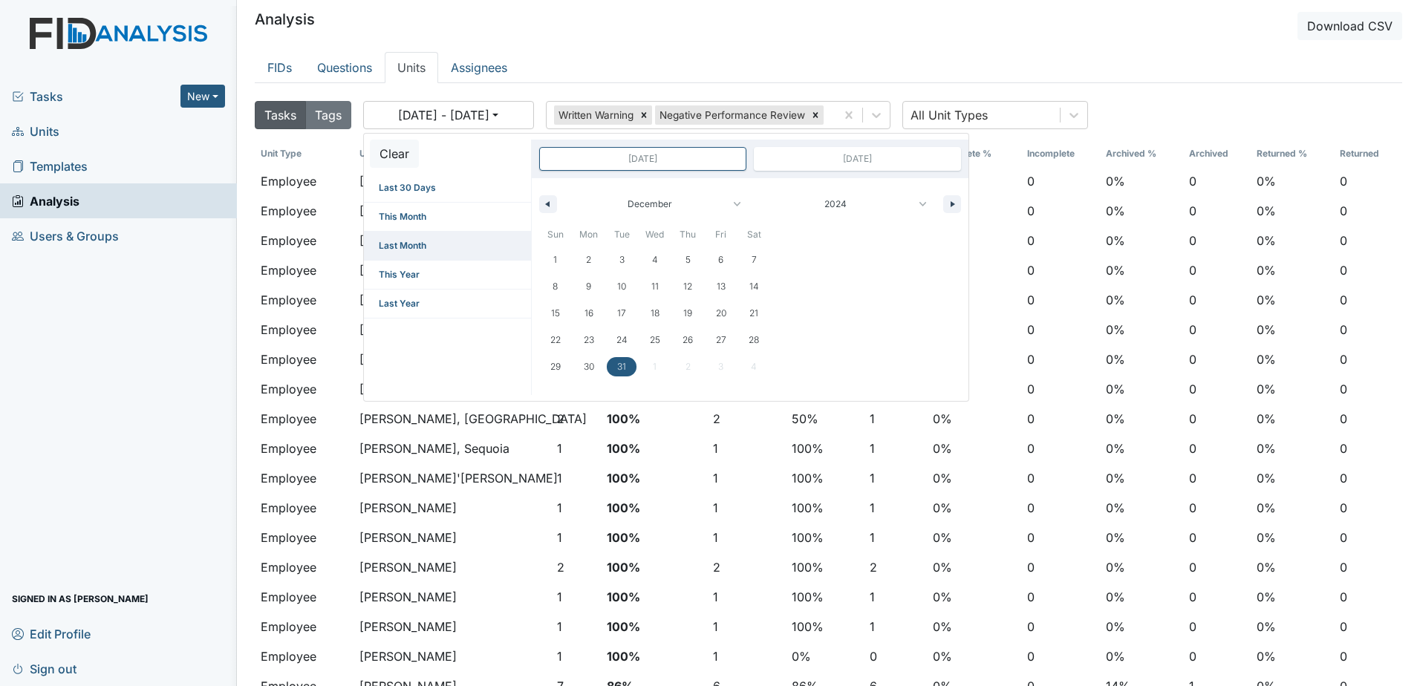
click at [424, 245] on span "Last Month" at bounding box center [447, 246] width 167 height 28
type input "[DATE]"
type input "Aug 31, 2025"
select select "6"
select select "2025"
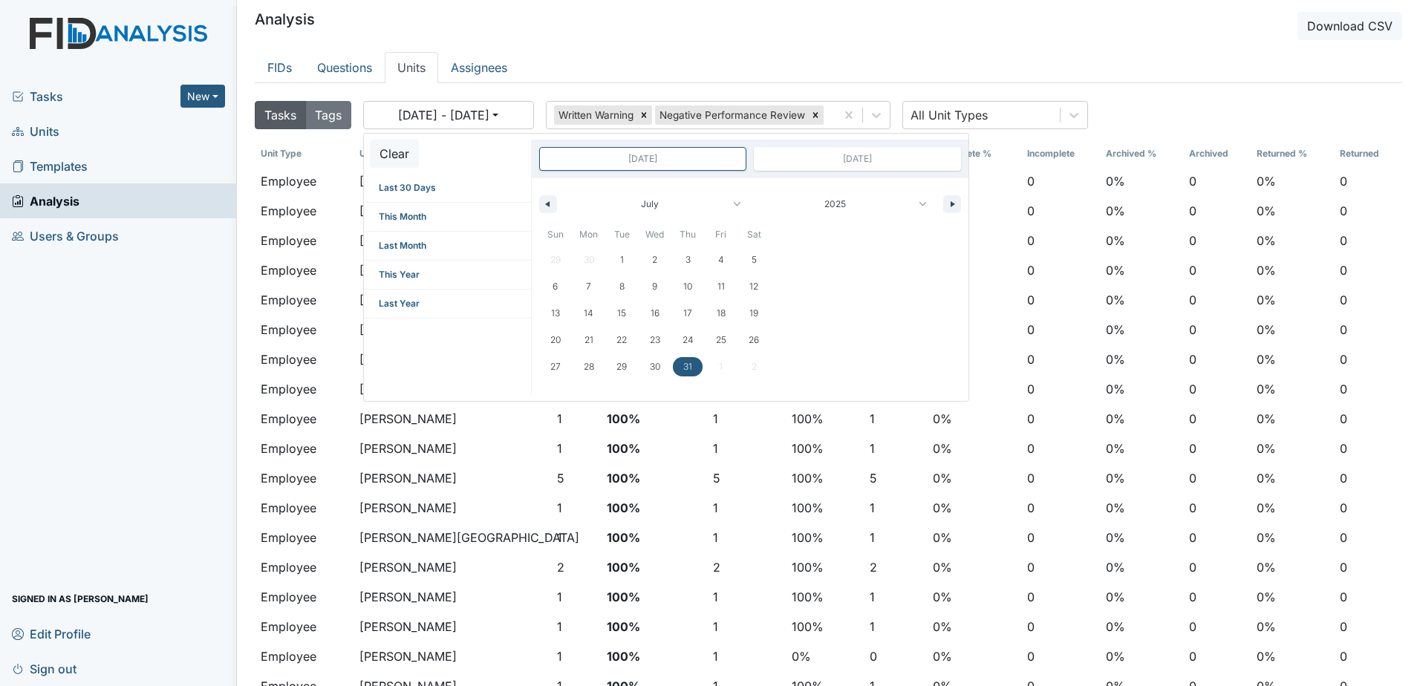
click at [1000, 33] on header "Analysis Download CSV" at bounding box center [829, 26] width 1148 height 28
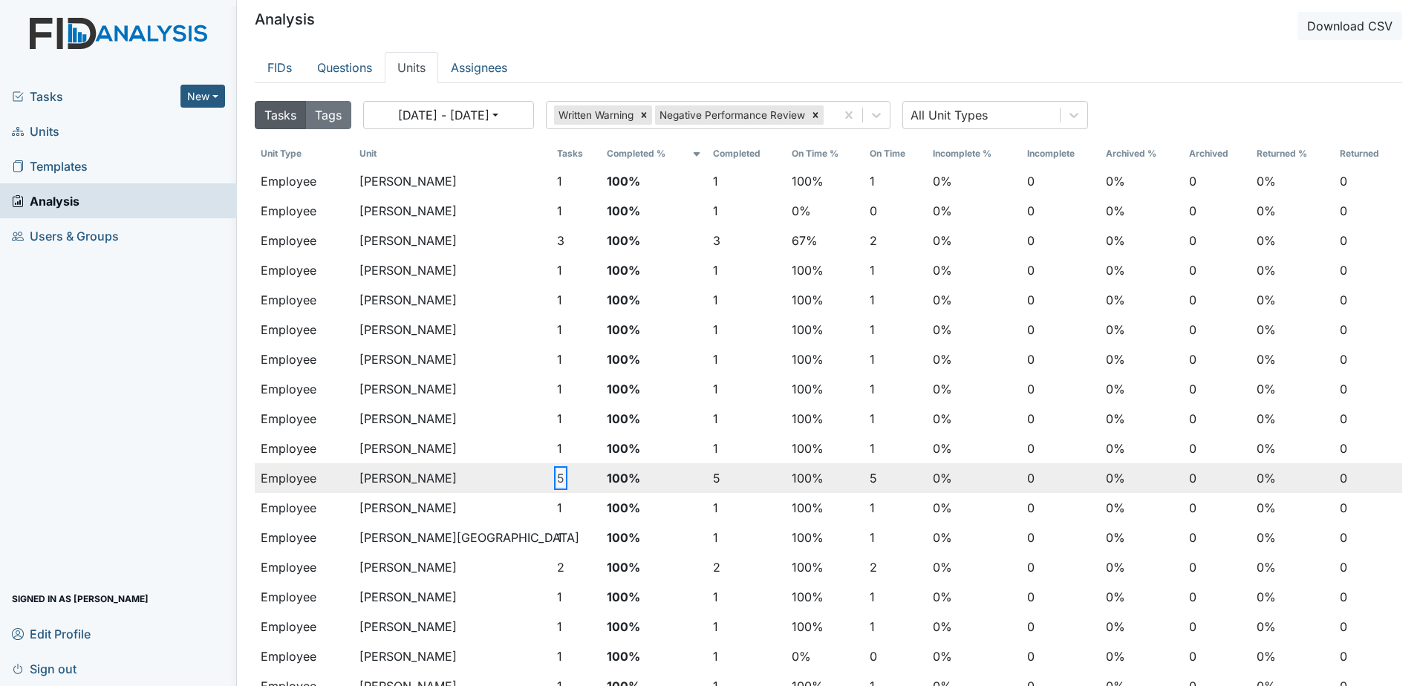
click at [557, 481] on button "5" at bounding box center [560, 479] width 7 height 18
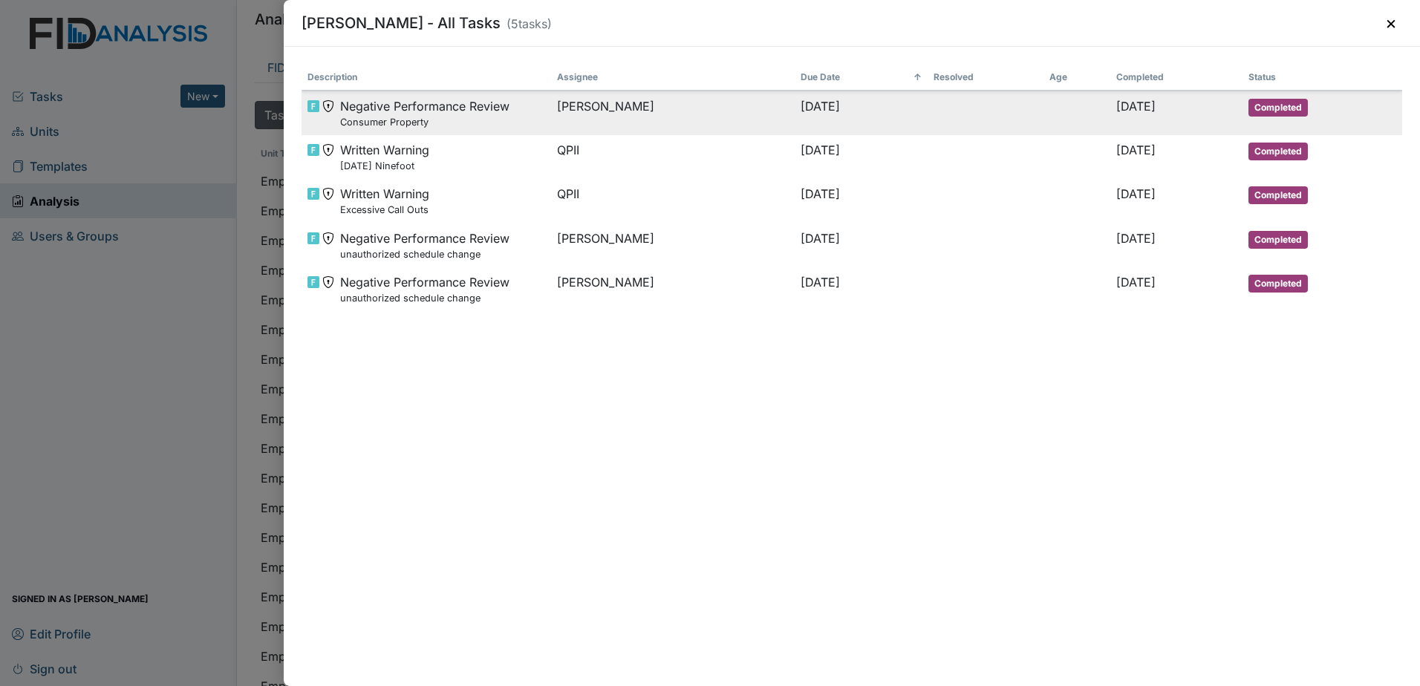
click at [427, 122] on small "Consumer Property" at bounding box center [424, 122] width 169 height 14
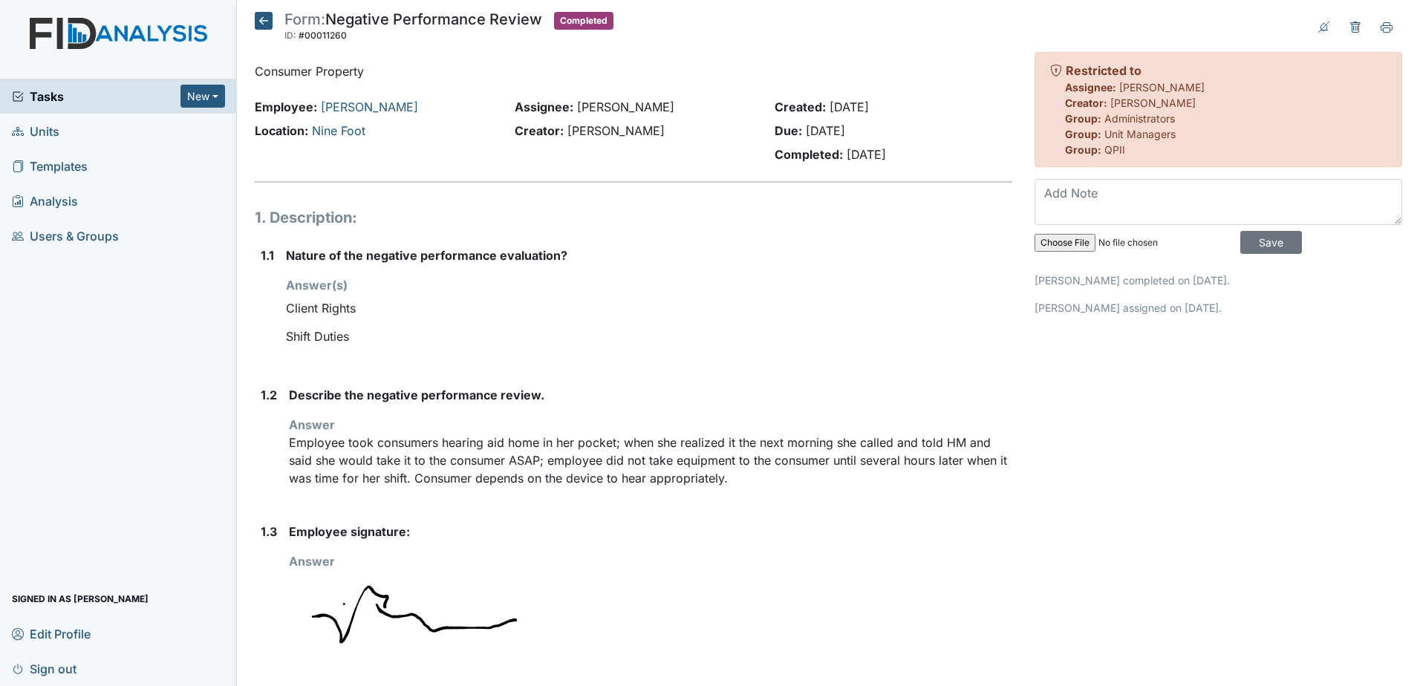
click at [262, 20] on icon at bounding box center [264, 21] width 18 height 18
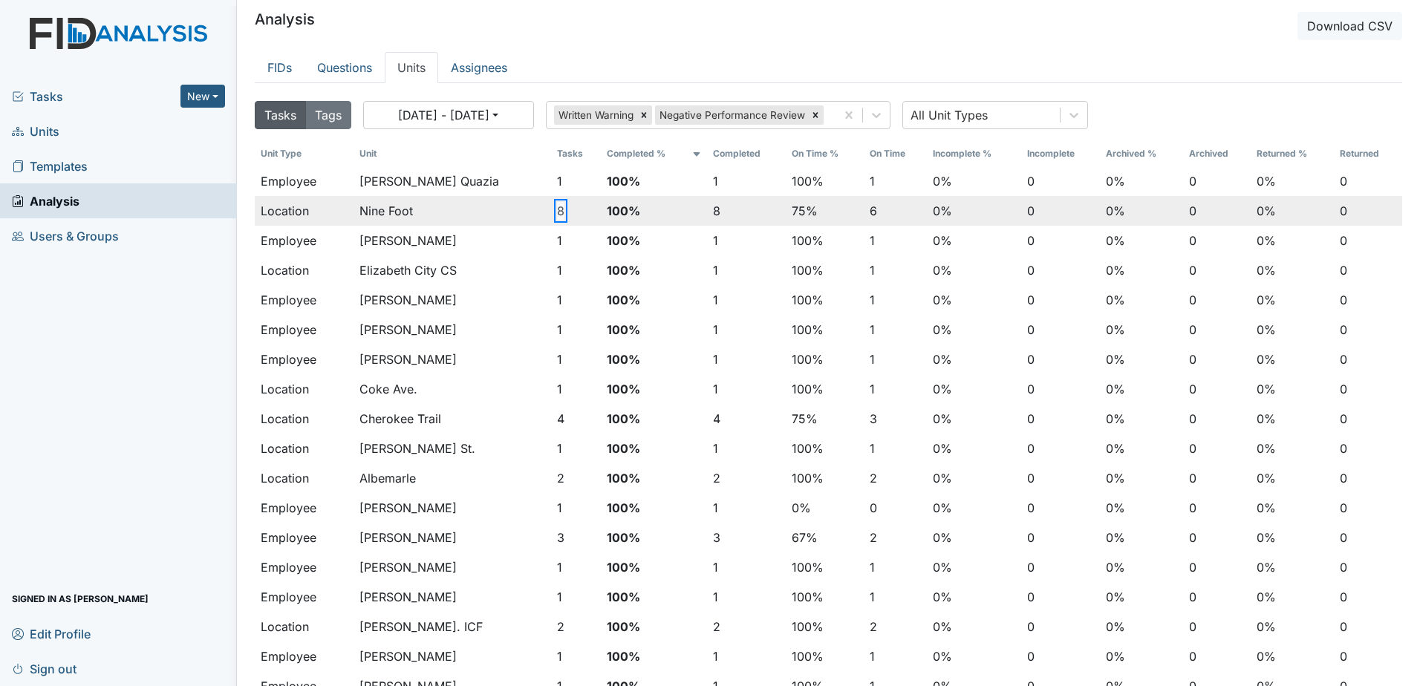
click at [557, 213] on button "8" at bounding box center [560, 211] width 7 height 18
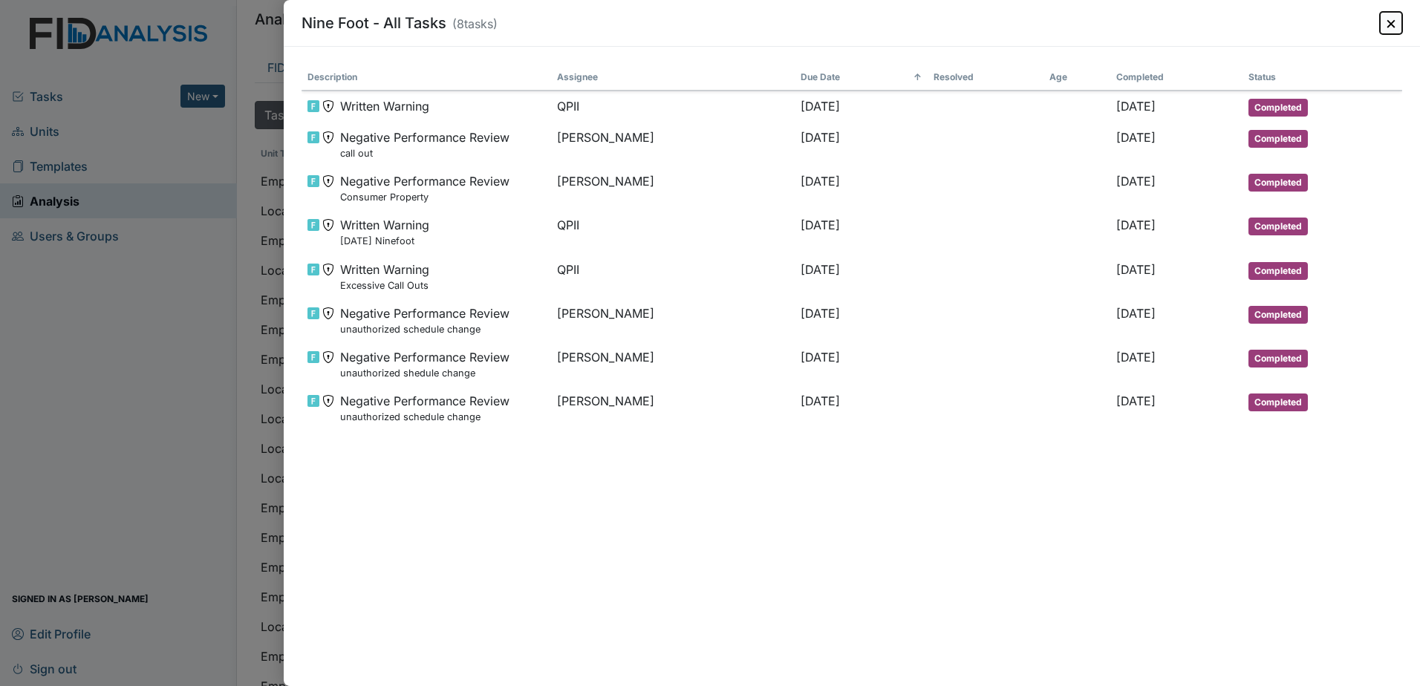
click at [1392, 26] on button "×" at bounding box center [1391, 23] width 22 height 22
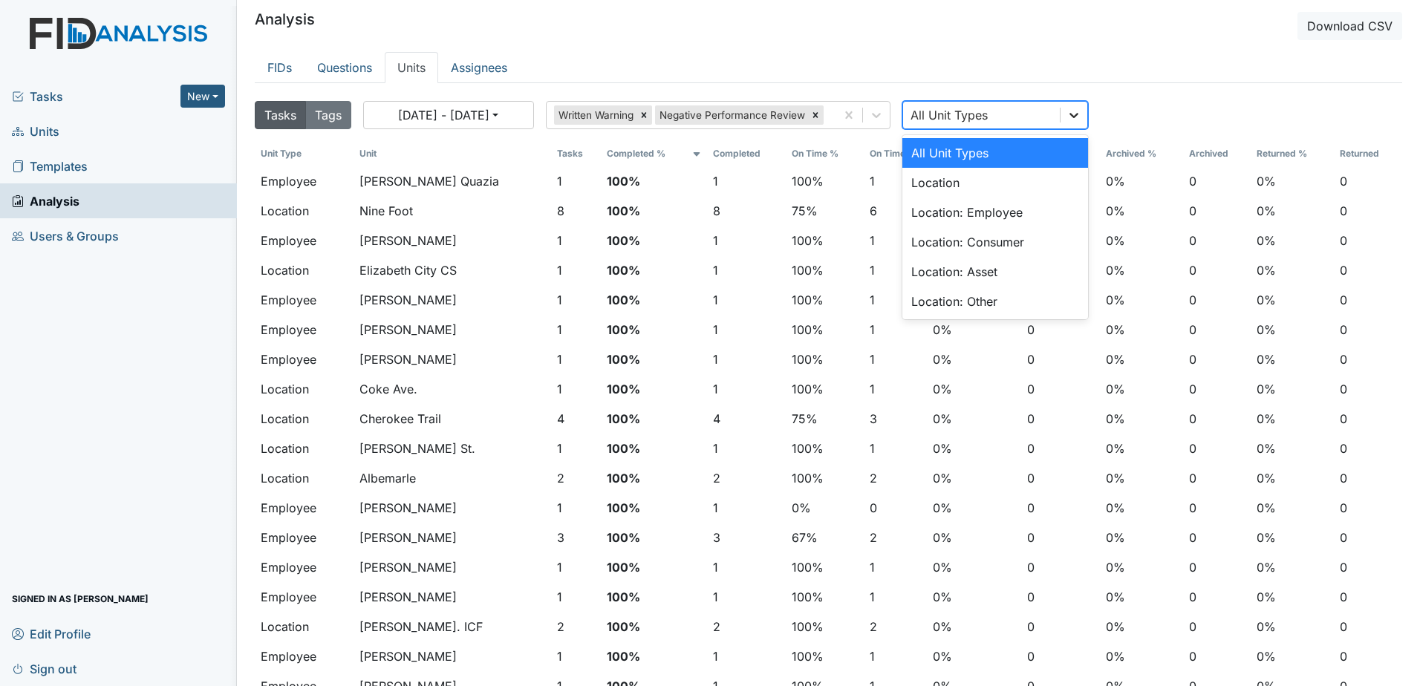
click at [1080, 111] on icon at bounding box center [1074, 115] width 15 height 15
click at [994, 213] on div "Location: Employee" at bounding box center [996, 213] width 186 height 30
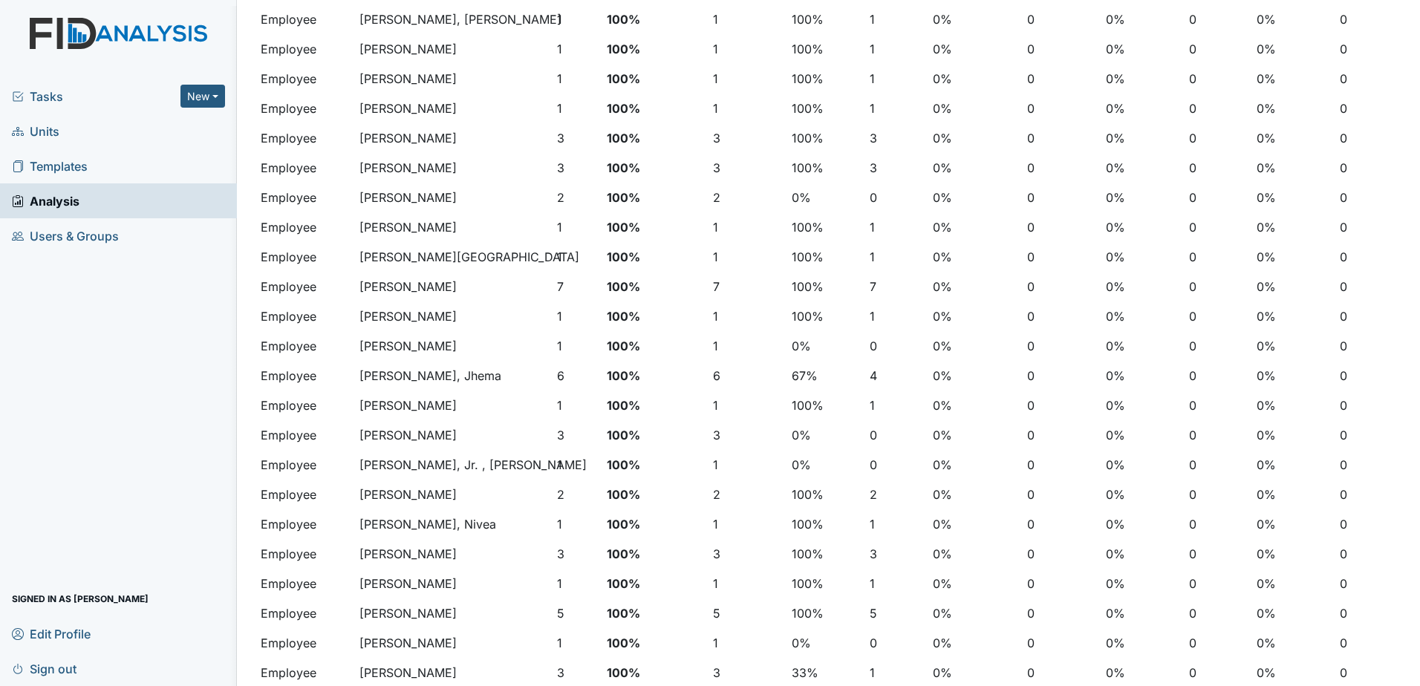
scroll to position [520, 0]
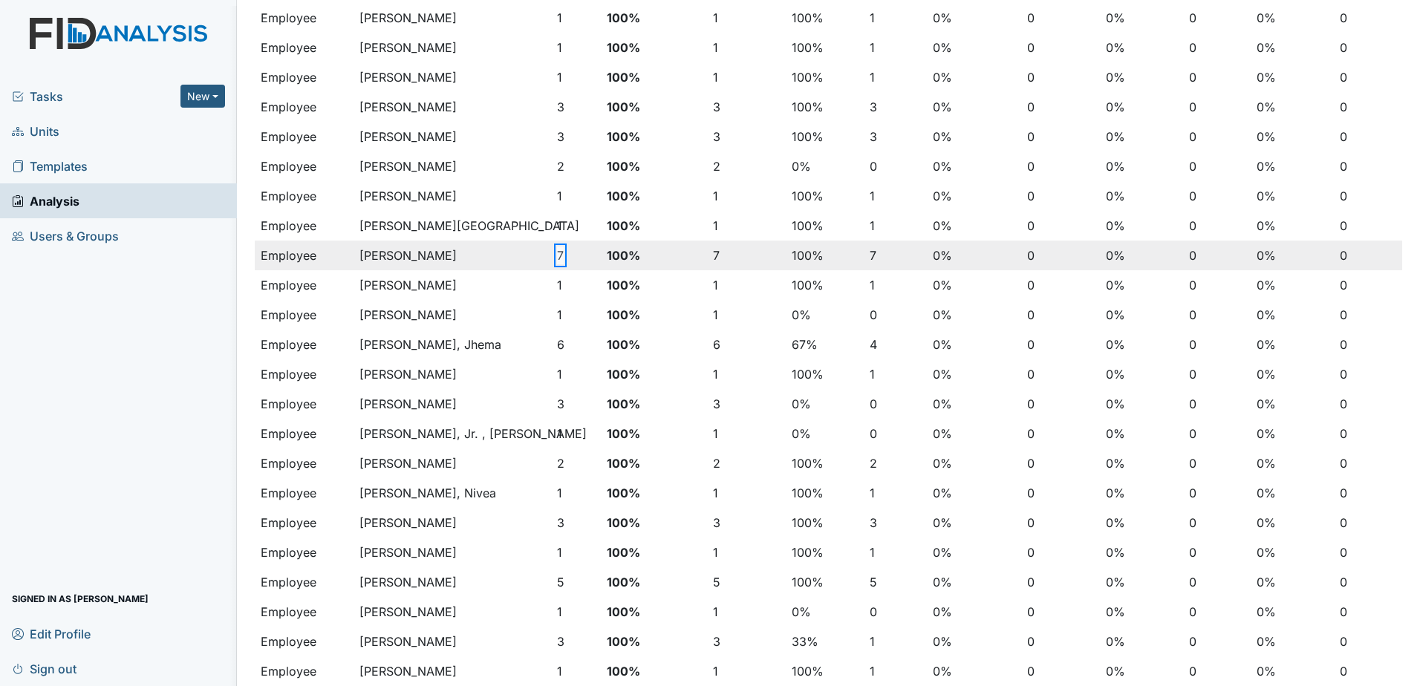
click at [557, 255] on button "7" at bounding box center [560, 256] width 7 height 18
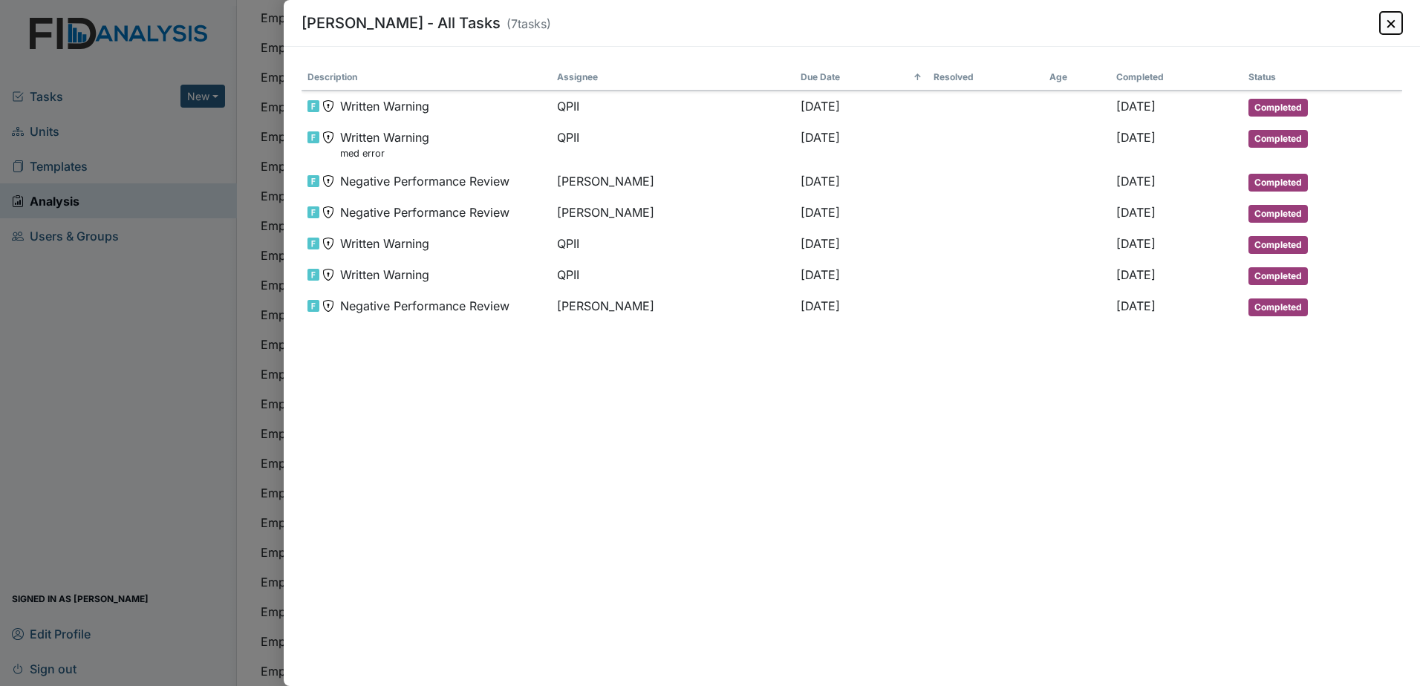
click at [1390, 27] on button "×" at bounding box center [1391, 23] width 22 height 22
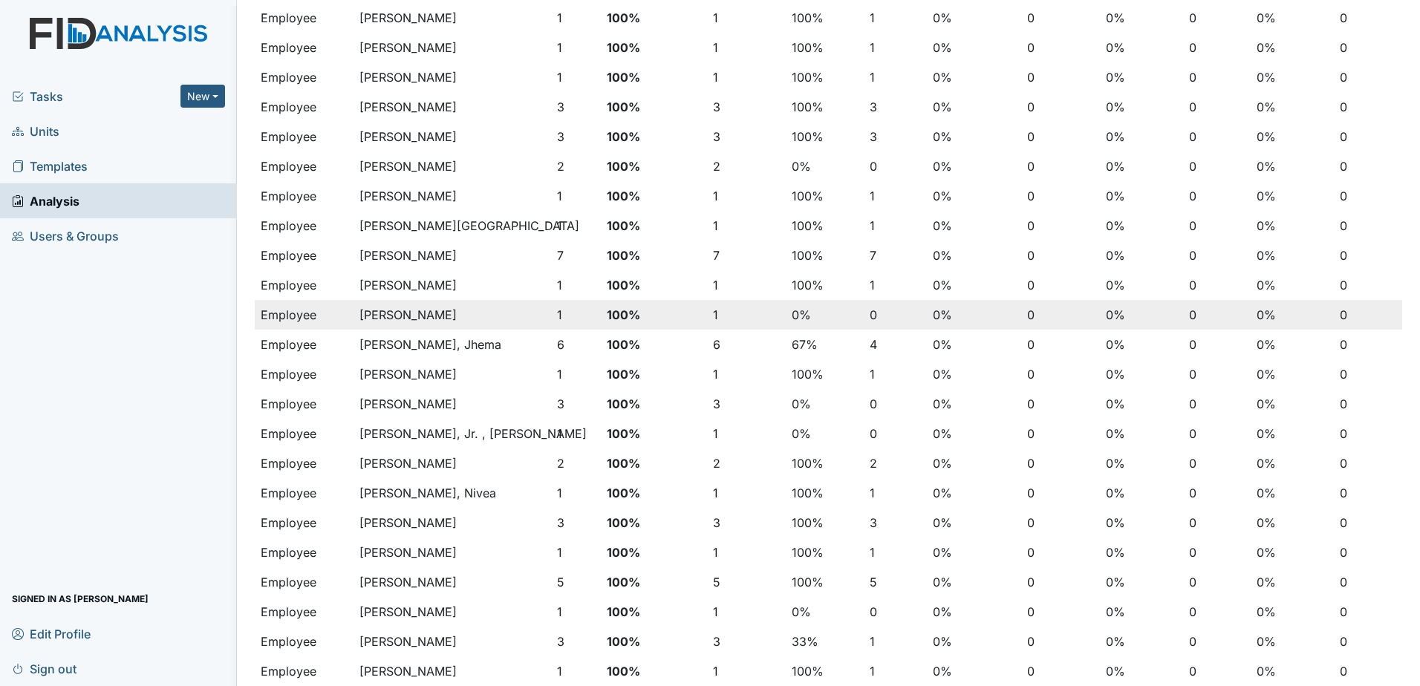
drag, startPoint x: 583, startPoint y: 328, endPoint x: 557, endPoint y: 351, distance: 35.2
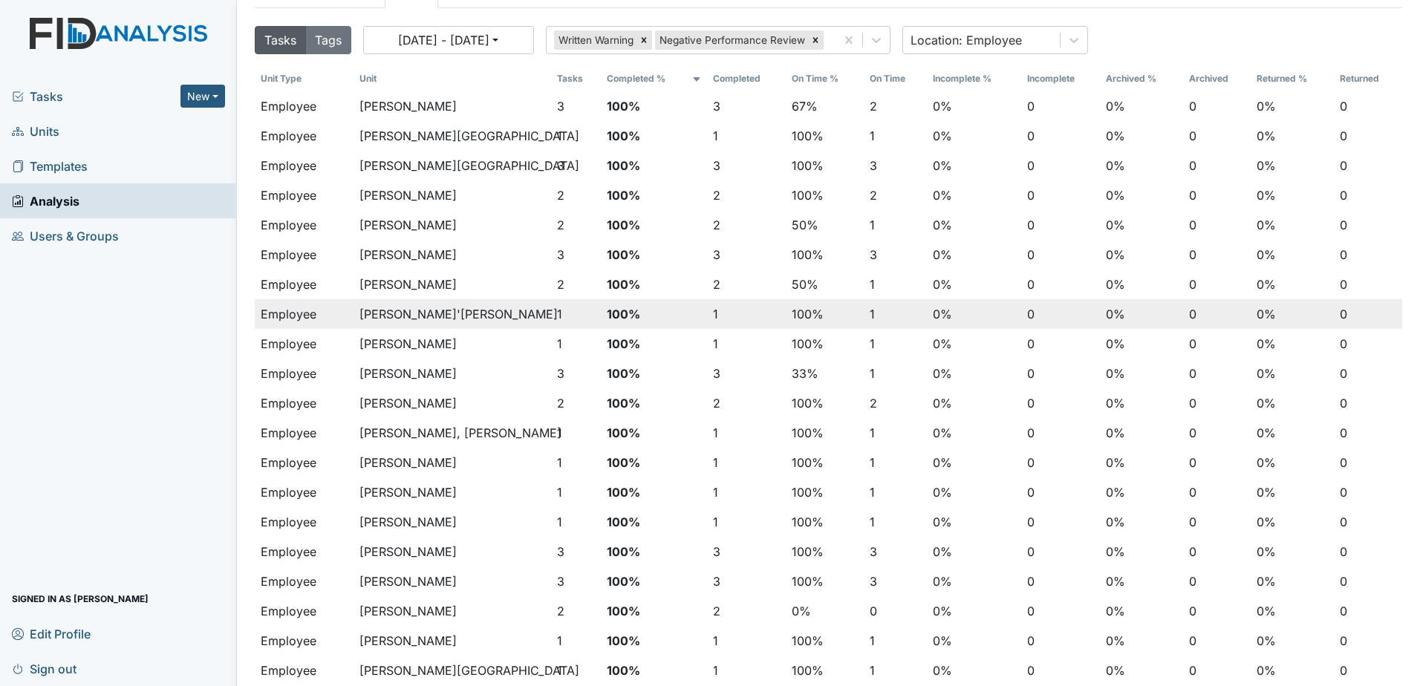
scroll to position [0, 0]
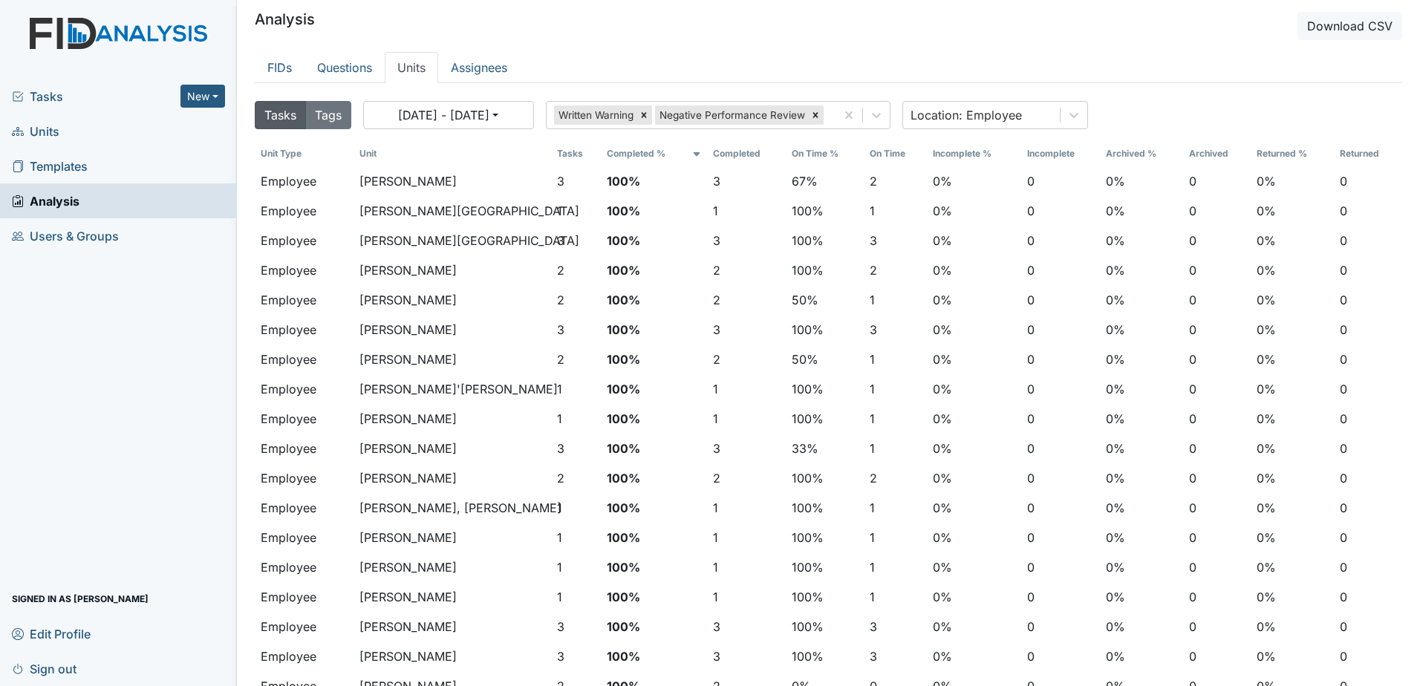
click at [535, 111] on div "[DATE] - [DATE] Written Warning Negative Performance Review Location: Employee" at bounding box center [764, 115] width 803 height 28
click at [532, 113] on button "[DATE] - [DATE]" at bounding box center [448, 115] width 171 height 28
select select "6"
select select "2025"
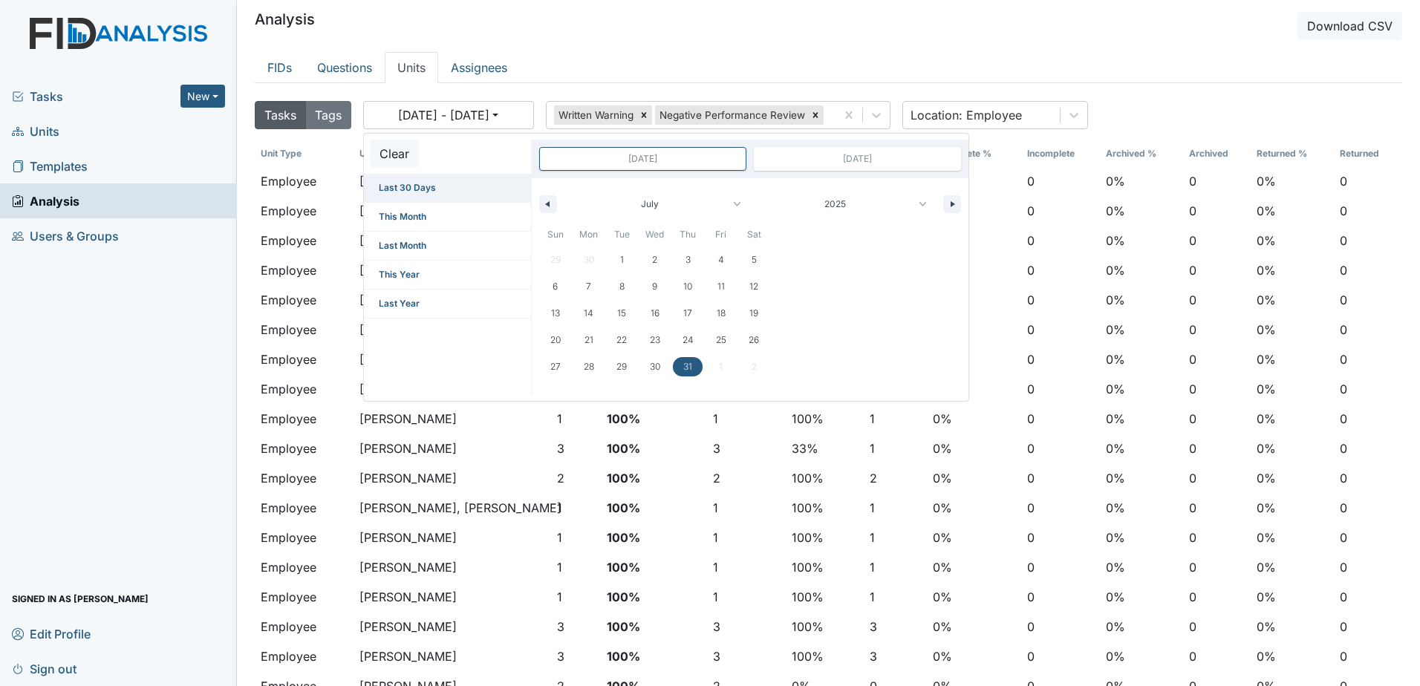
click at [426, 189] on span "Last 30 Days" at bounding box center [447, 188] width 167 height 28
type input "[DATE]"
select select "7"
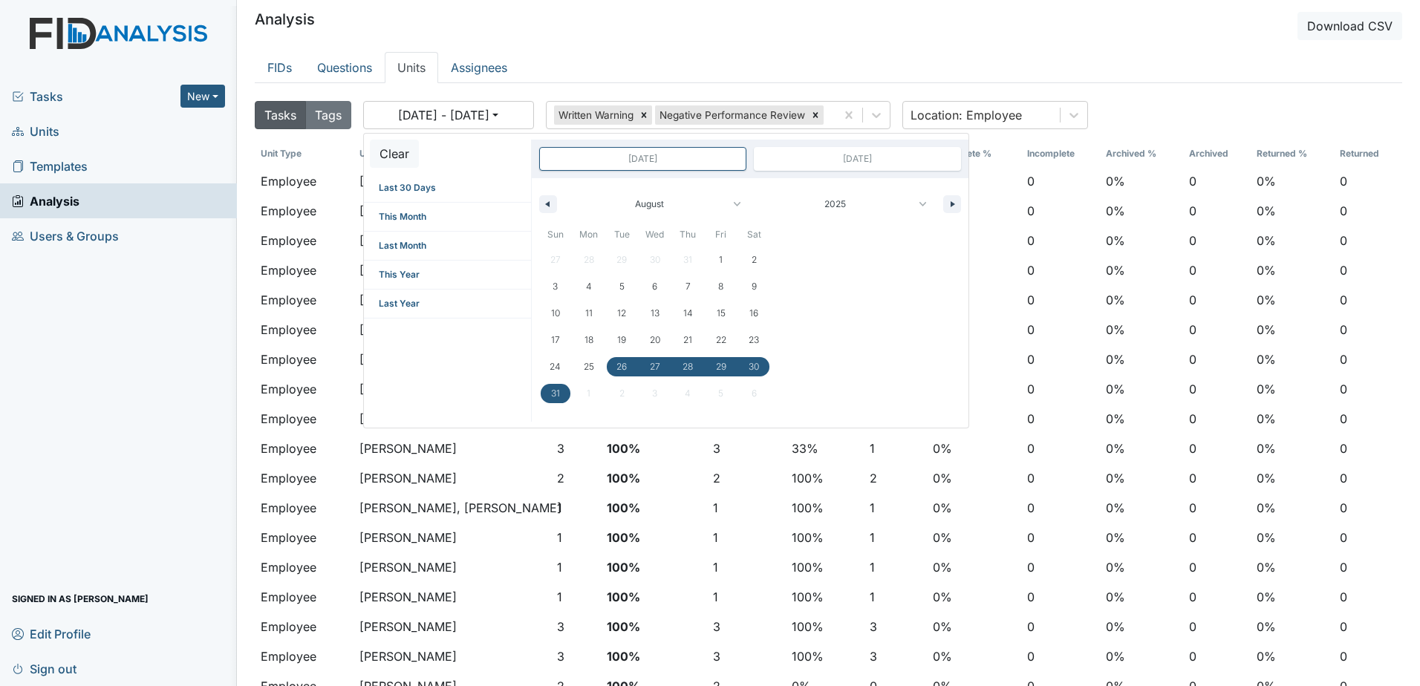
click at [703, 42] on main "Analysis Download CSV FIDs Questions Units Assignees Tasks Tags [DATE] - [DATE]…" at bounding box center [828, 343] width 1183 height 686
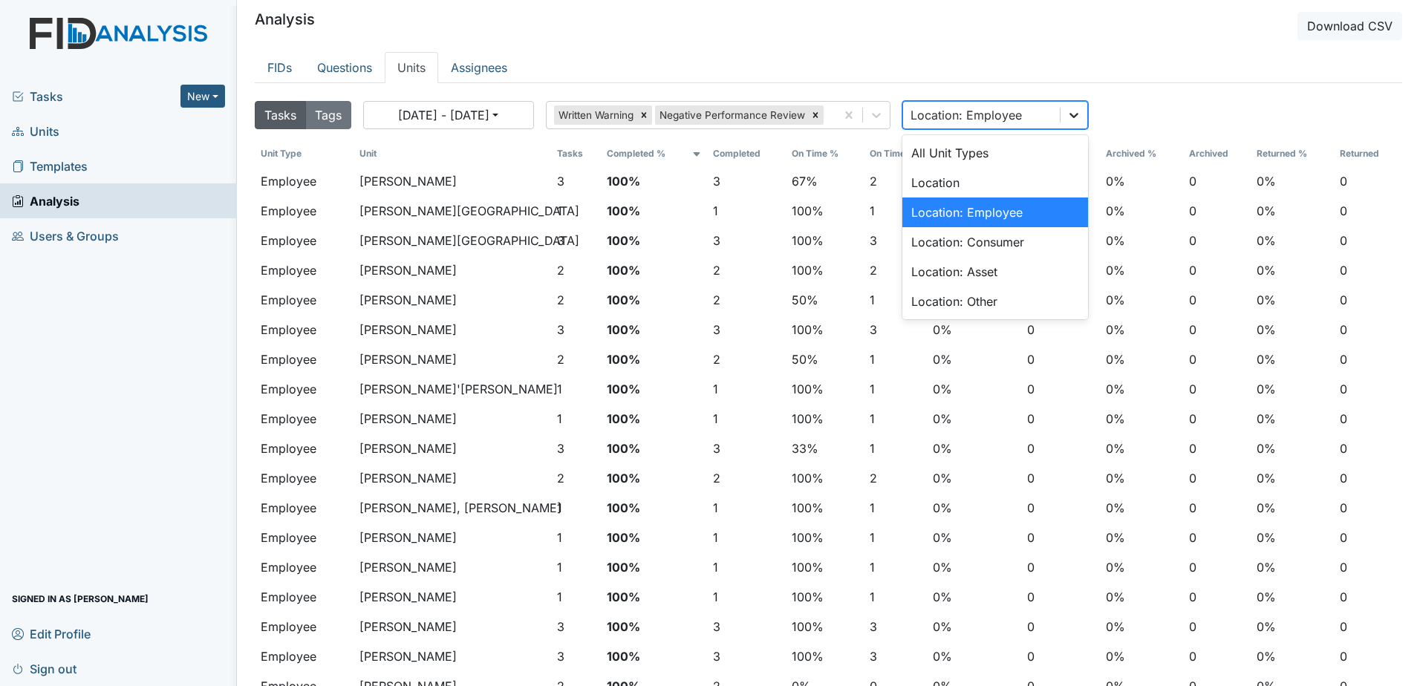
click at [1078, 115] on icon at bounding box center [1074, 115] width 15 height 15
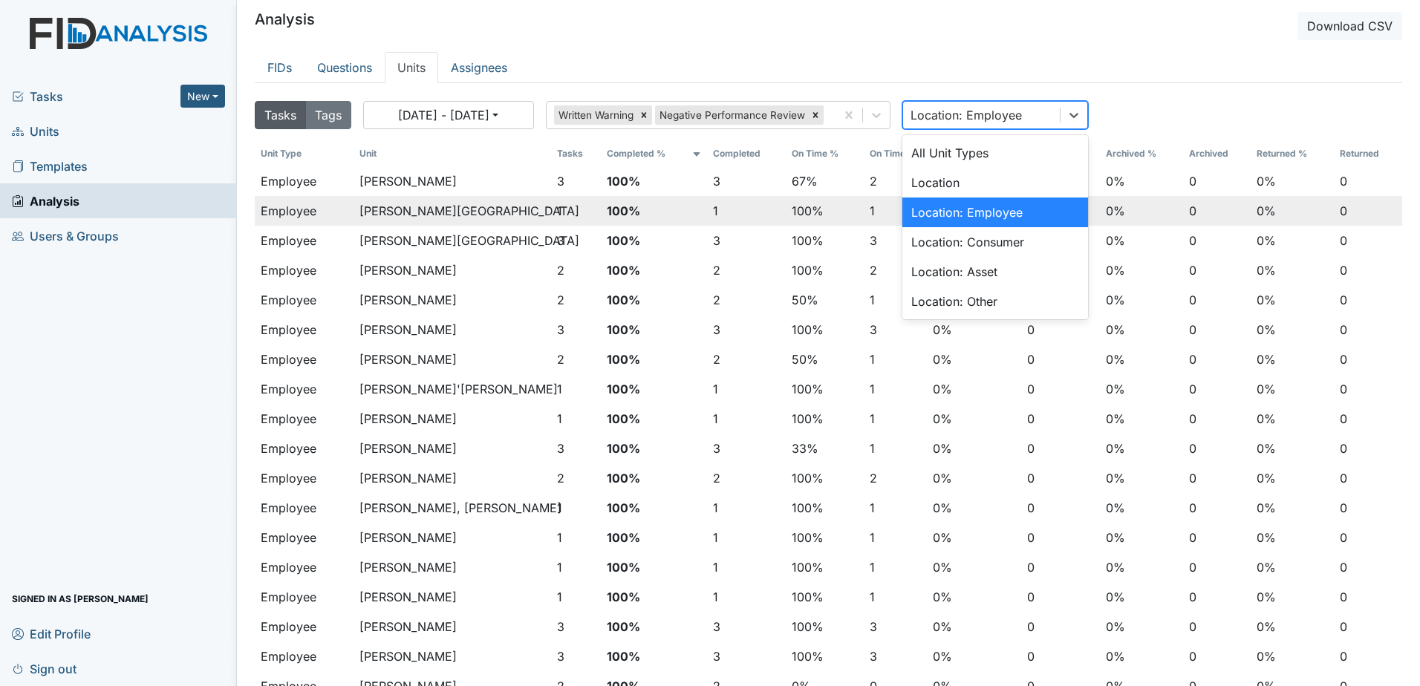
click at [1001, 212] on div "Location: Employee" at bounding box center [996, 213] width 186 height 30
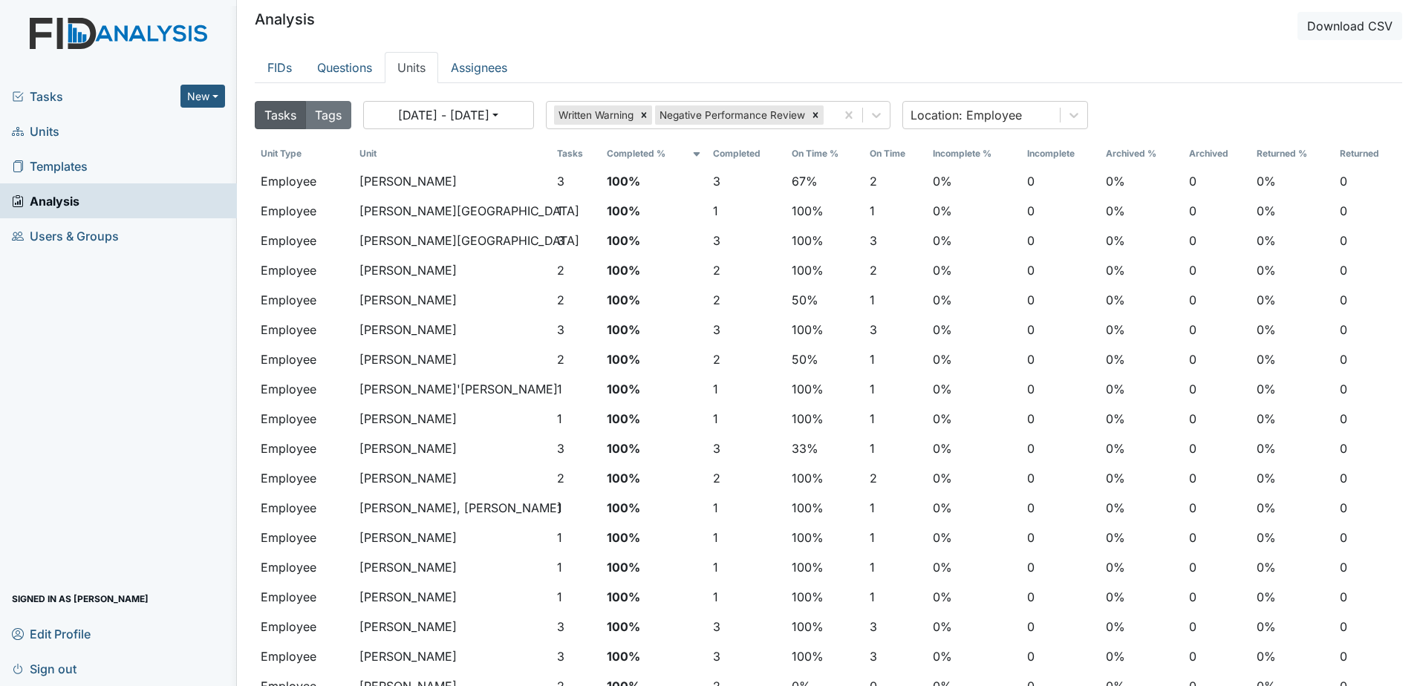
click at [1310, 89] on div "FIDs Questions Units Assignees Tasks Tags [DATE] - [DATE] Clear Last 30 Days Th…" at bounding box center [829, 383] width 1148 height 663
click at [1331, 113] on div "Tasks Tags [DATE] - [DATE] Clear Last 30 Days This Month Last Month This Year L…" at bounding box center [829, 118] width 1148 height 46
click at [819, 111] on icon at bounding box center [815, 115] width 10 height 10
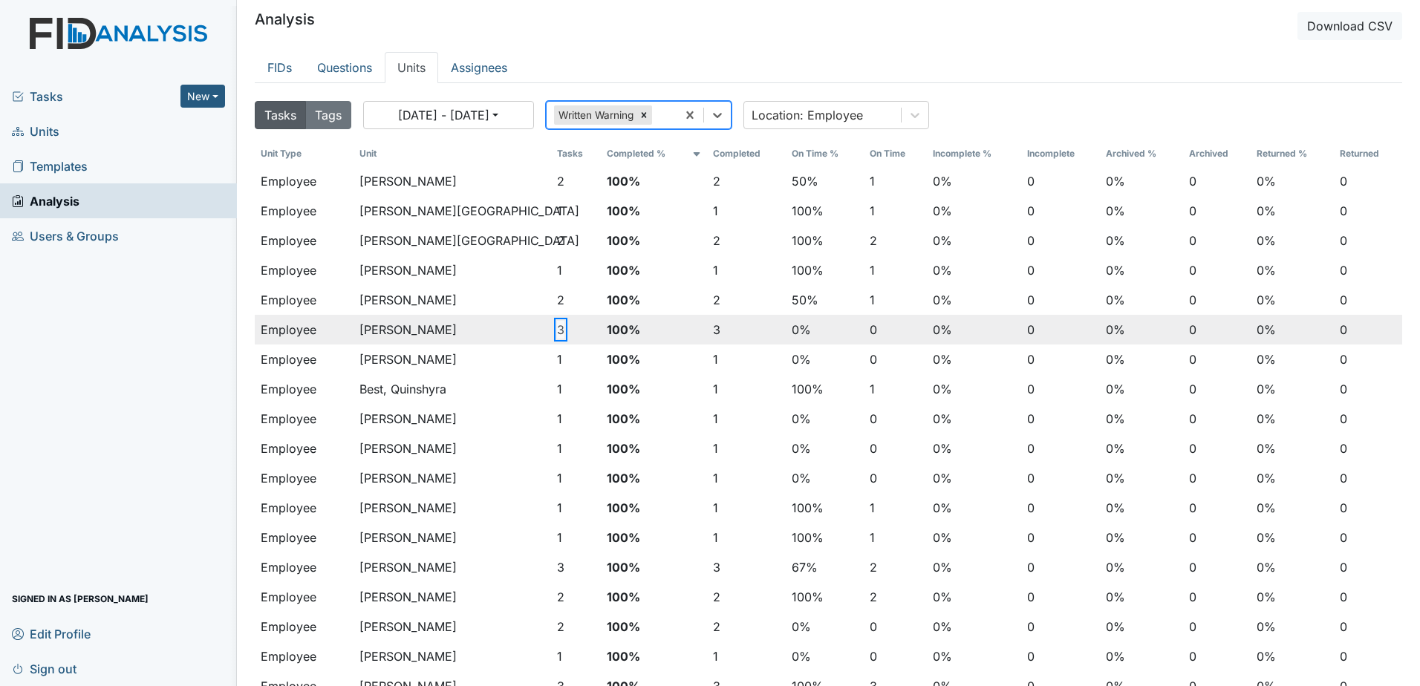
click at [557, 333] on button "3" at bounding box center [560, 330] width 7 height 18
click at [557, 331] on button "3" at bounding box center [560, 330] width 7 height 18
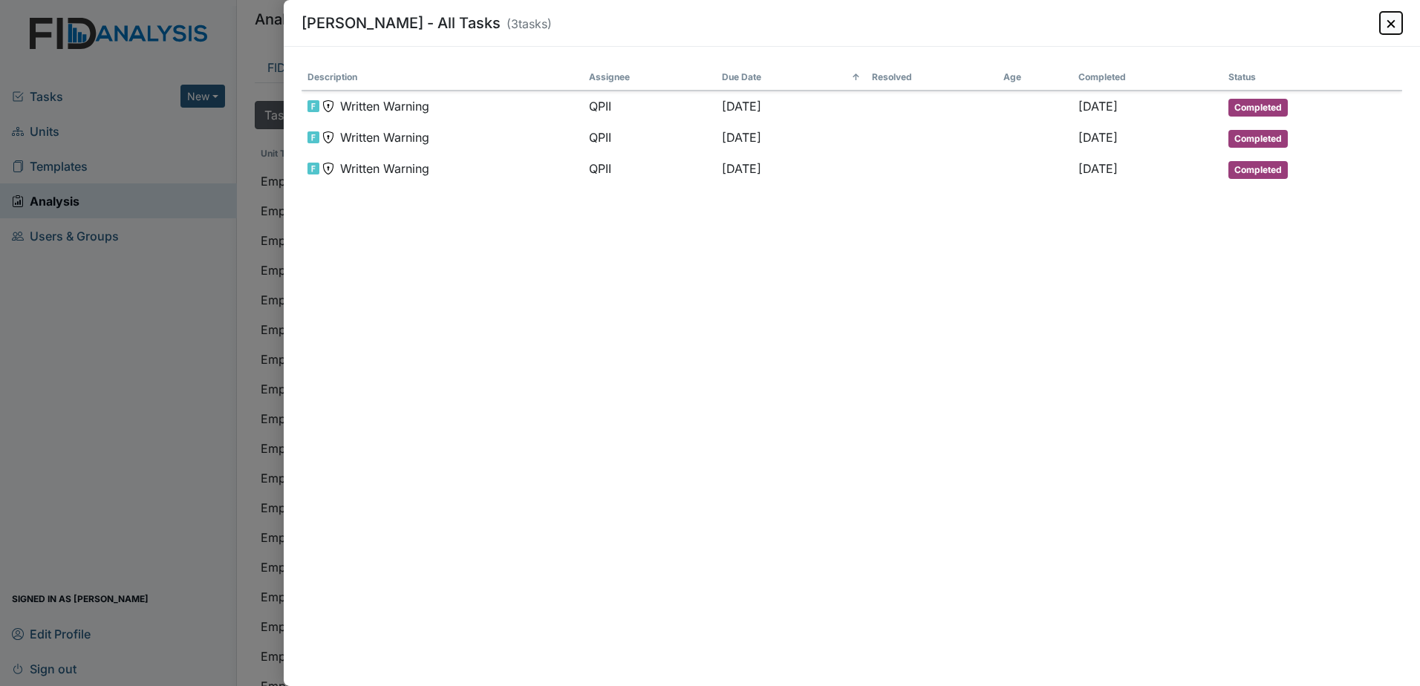
click at [1391, 25] on button "×" at bounding box center [1391, 23] width 22 height 22
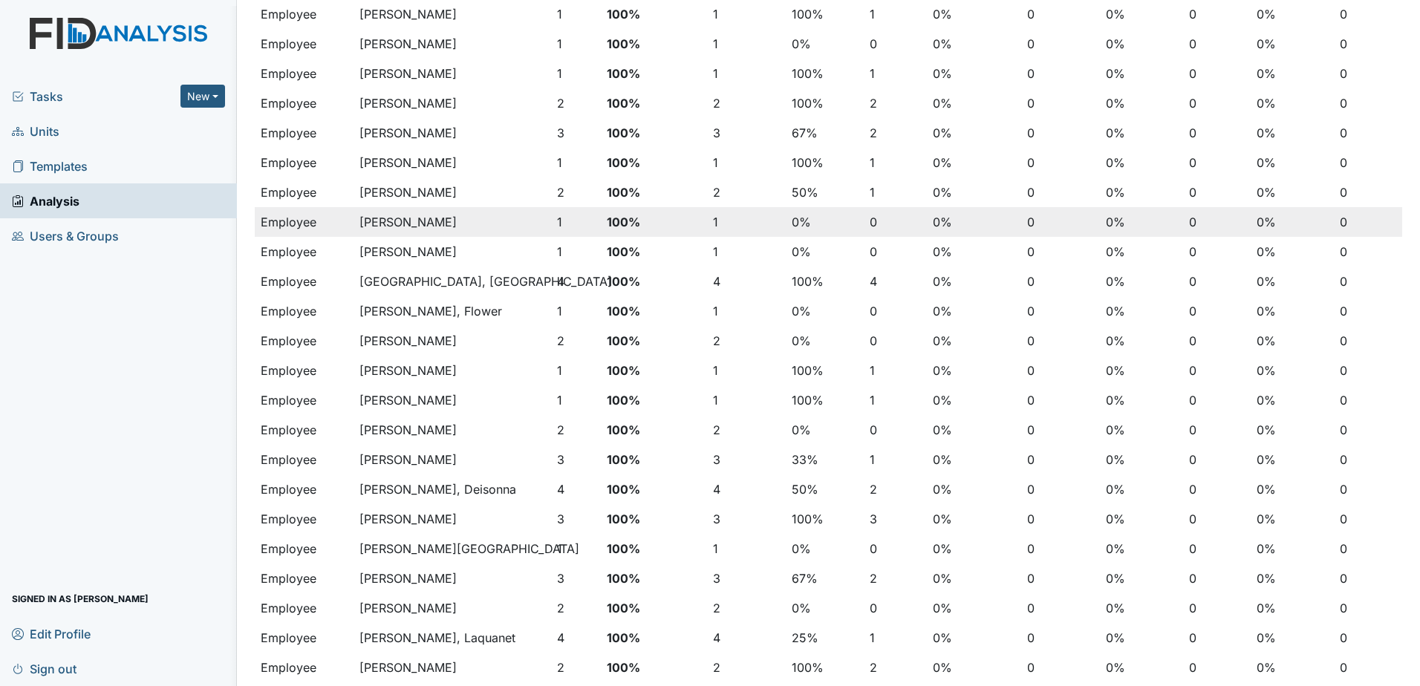
scroll to position [966, 0]
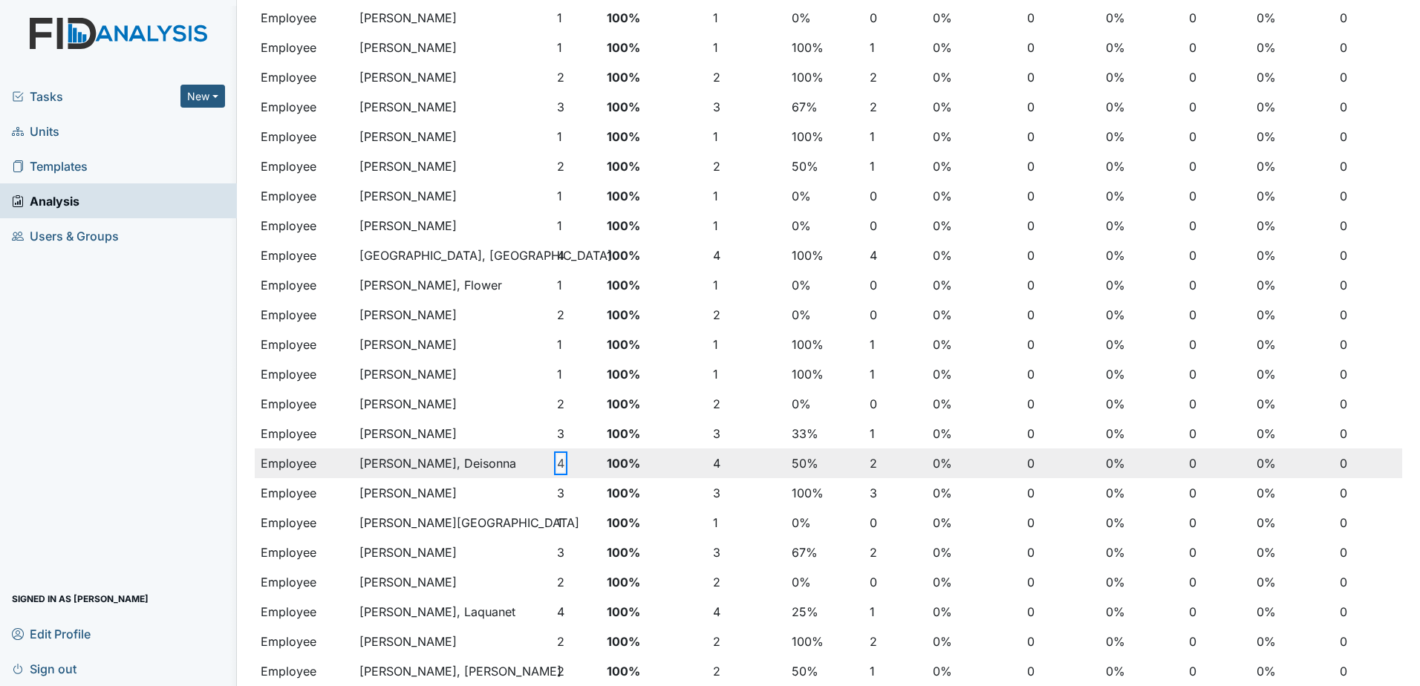
click at [558, 464] on button "4" at bounding box center [560, 464] width 7 height 18
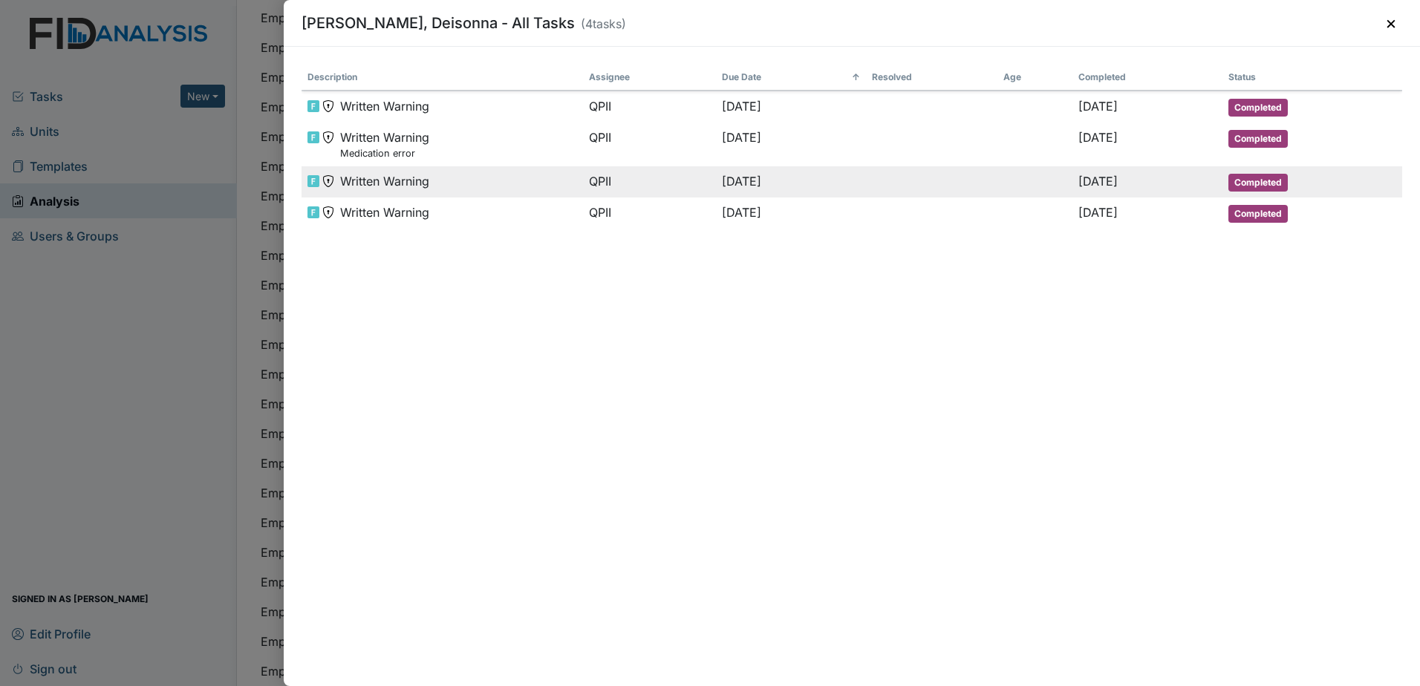
click at [716, 195] on td "[DATE]" at bounding box center [791, 181] width 150 height 31
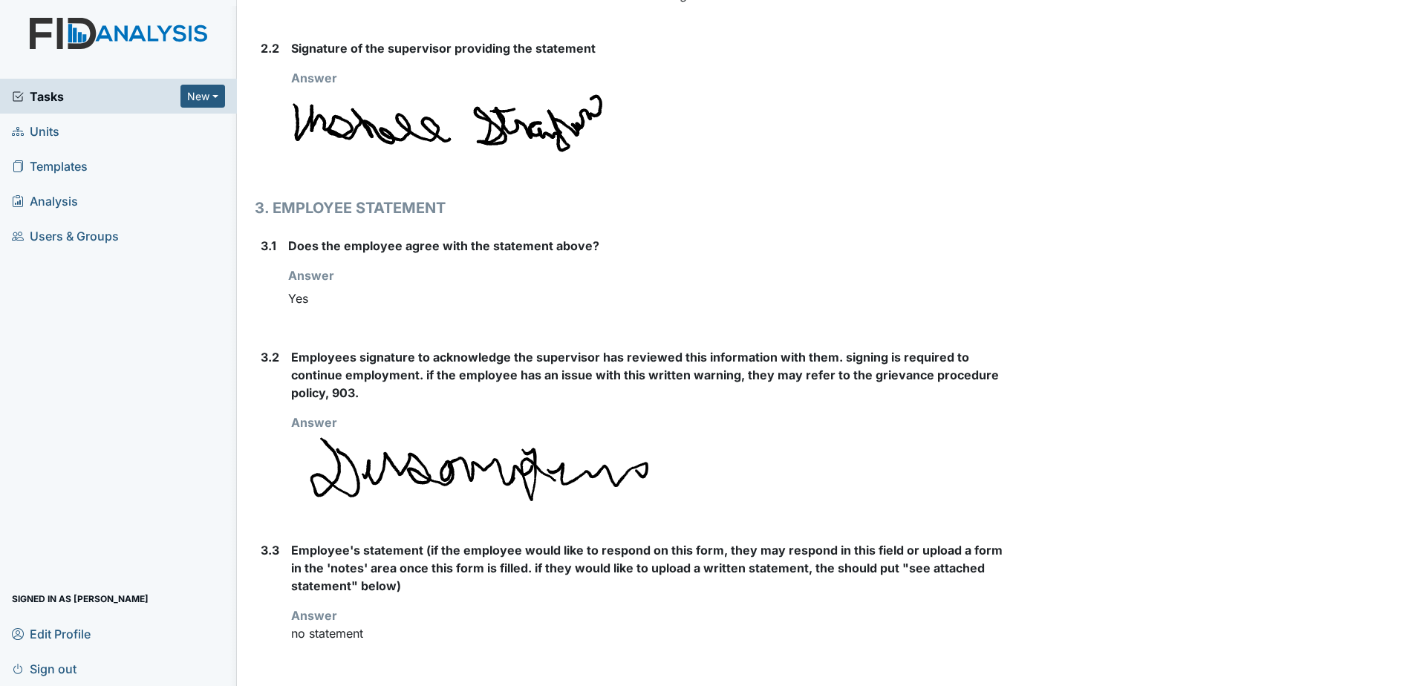
scroll to position [1212, 0]
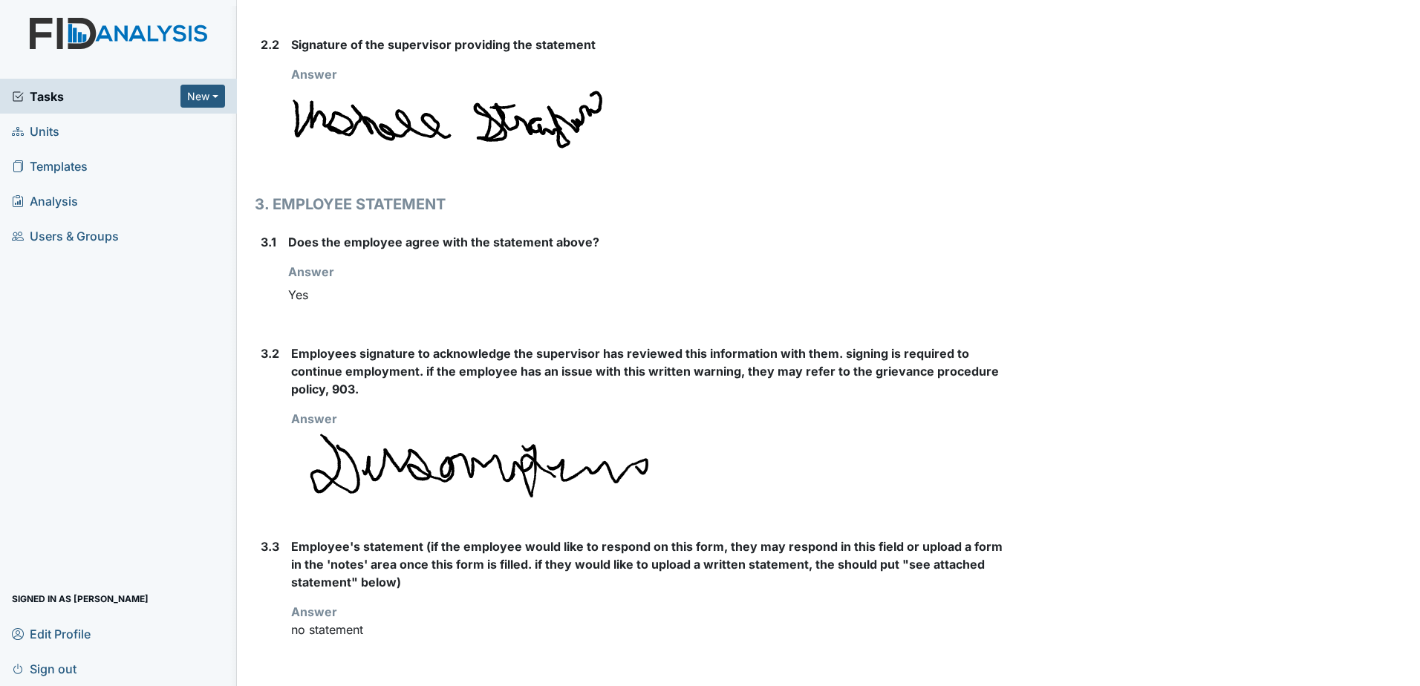
click at [77, 30] on img at bounding box center [118, 48] width 237 height 61
